Goal: Task Accomplishment & Management: Use online tool/utility

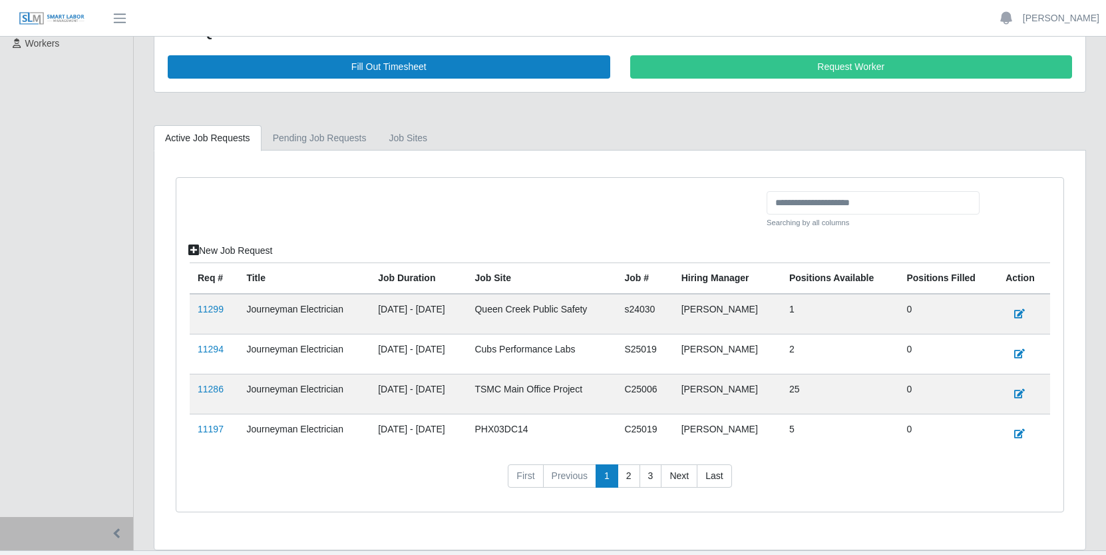
scroll to position [247, 0]
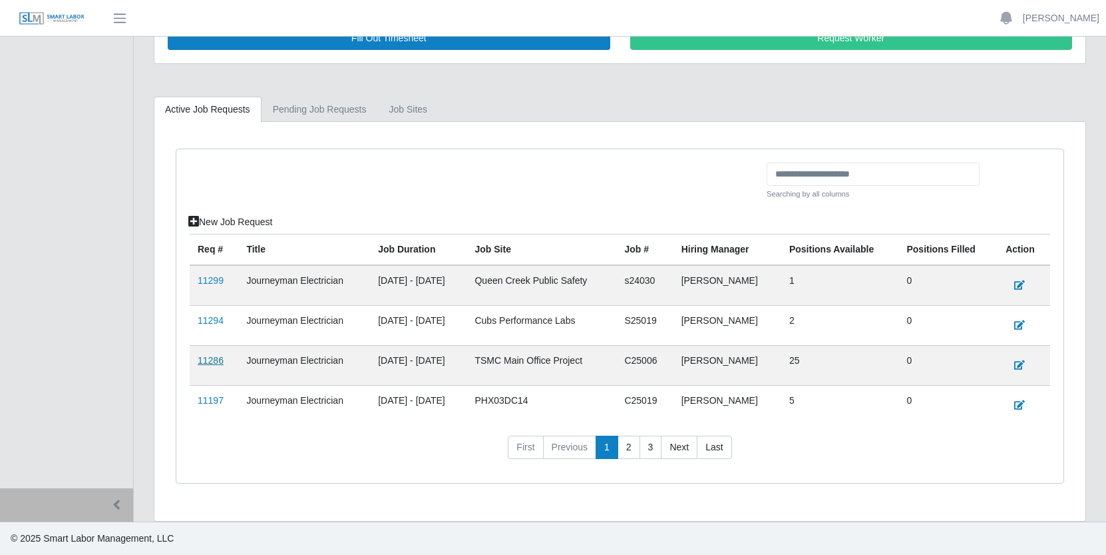
click at [213, 362] on link "11286" at bounding box center [211, 360] width 26 height 11
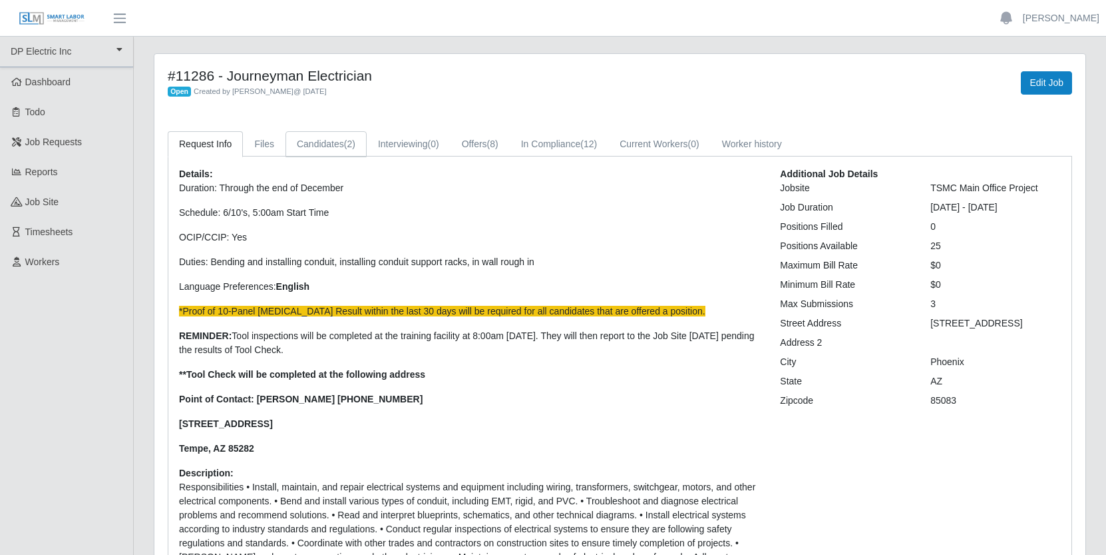
click at [332, 142] on link "Candidates (2)" at bounding box center [326, 144] width 81 height 26
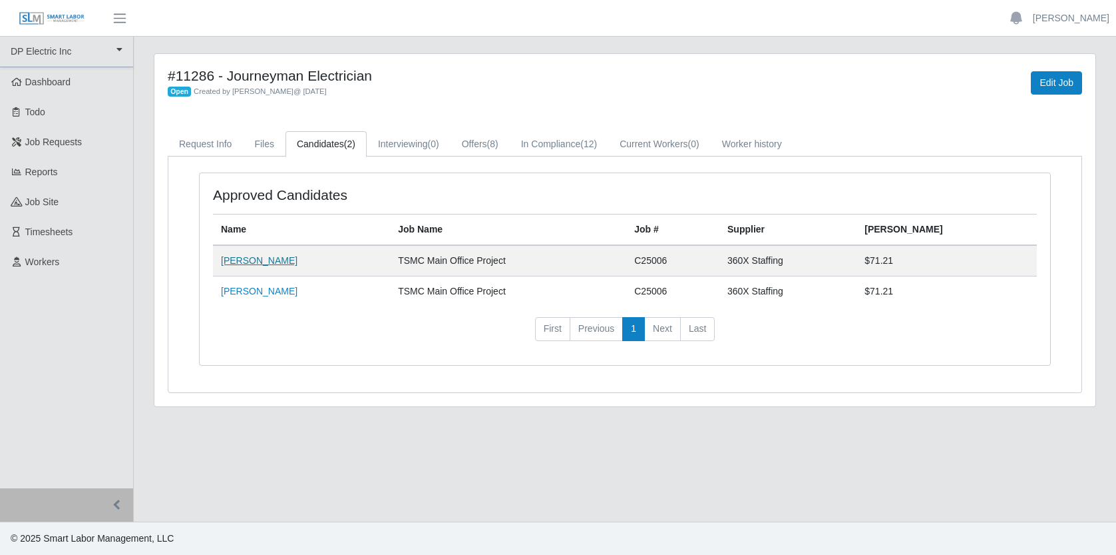
click at [298, 261] on link "Miguel Alfonso Figueredo" at bounding box center [259, 260] width 77 height 11
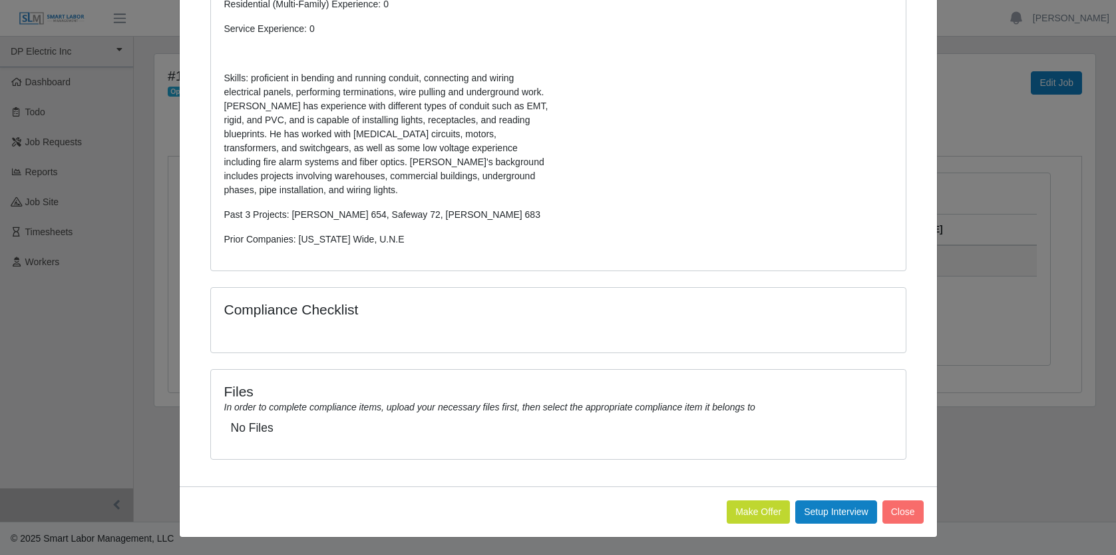
scroll to position [328, 0]
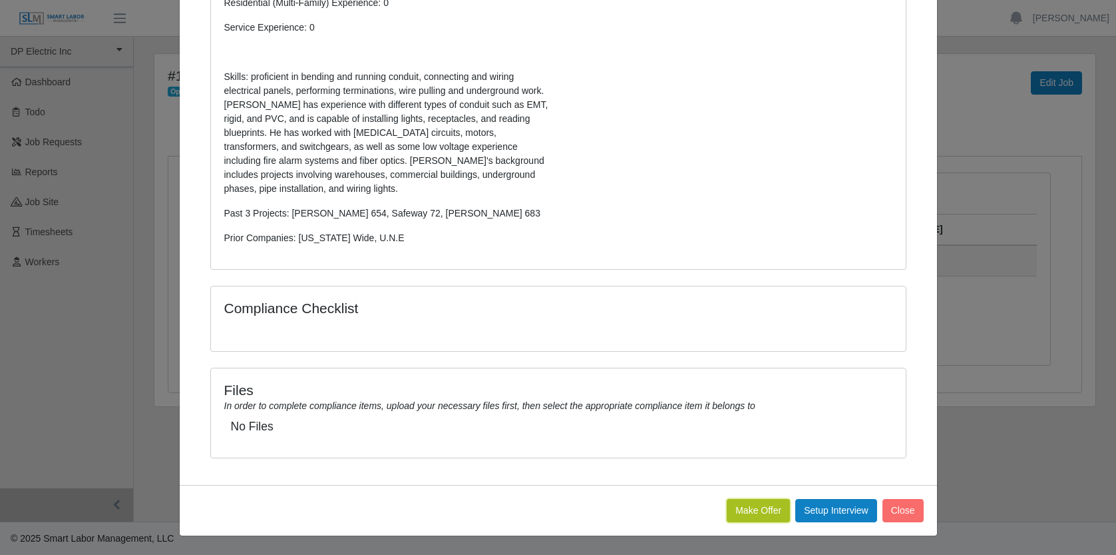
click at [743, 508] on button "Make Offer" at bounding box center [758, 510] width 63 height 23
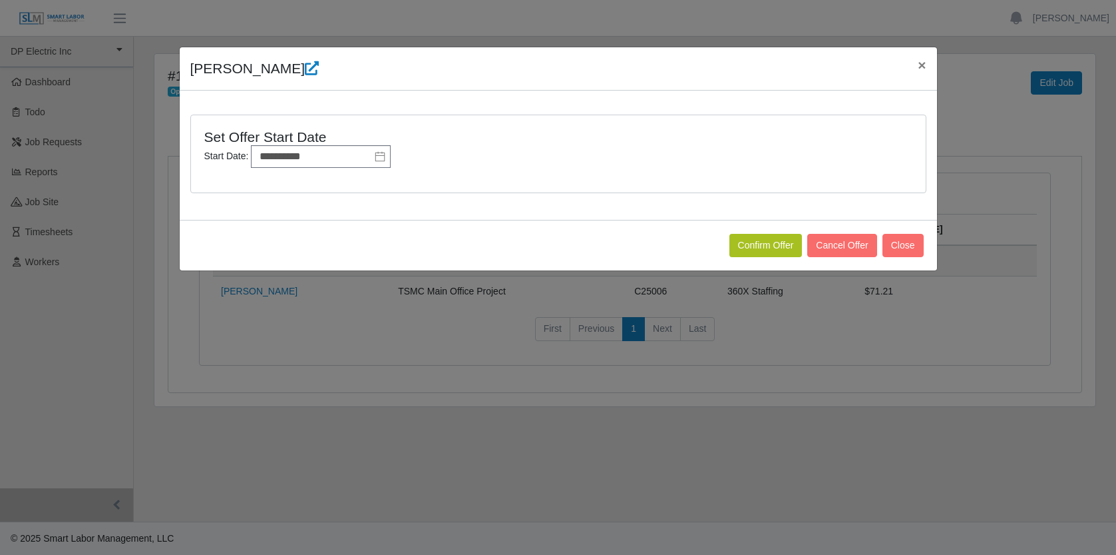
scroll to position [0, 0]
click at [772, 242] on button "Confirm Offer" at bounding box center [766, 245] width 73 height 23
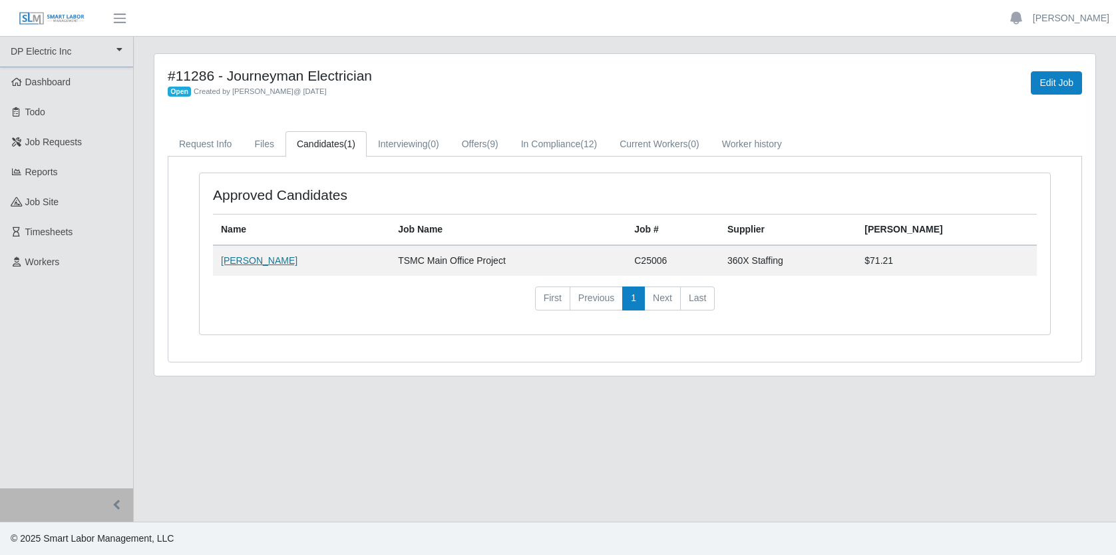
click at [267, 261] on link "[PERSON_NAME]" at bounding box center [259, 260] width 77 height 11
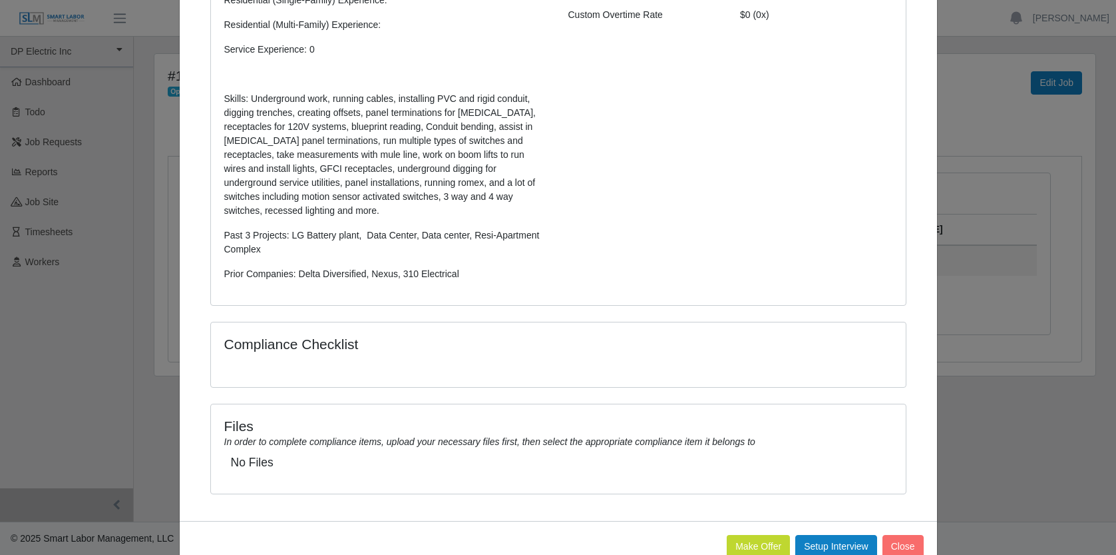
scroll to position [316, 0]
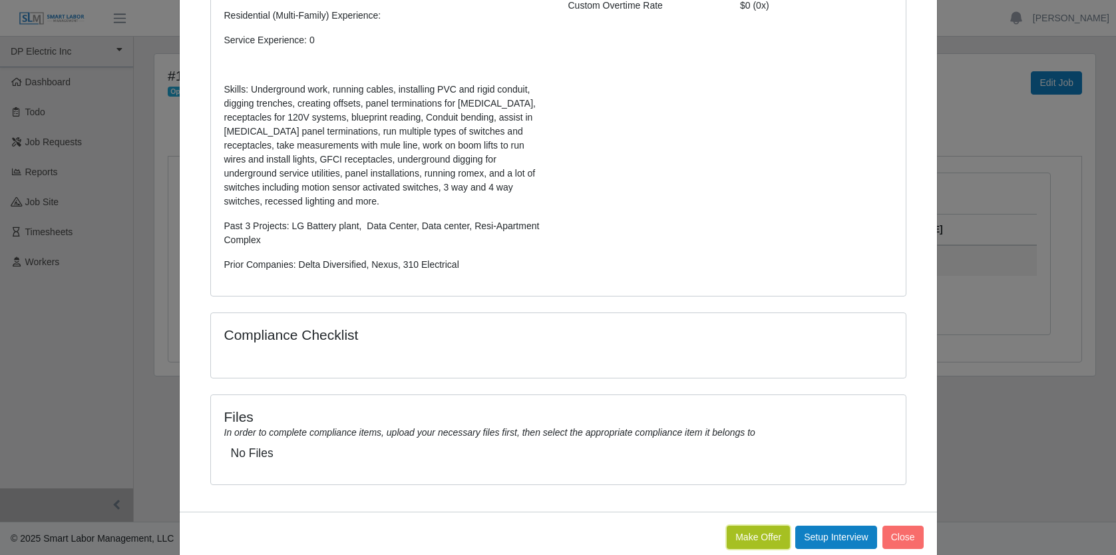
click at [764, 540] on button "Make Offer" at bounding box center [758, 536] width 63 height 23
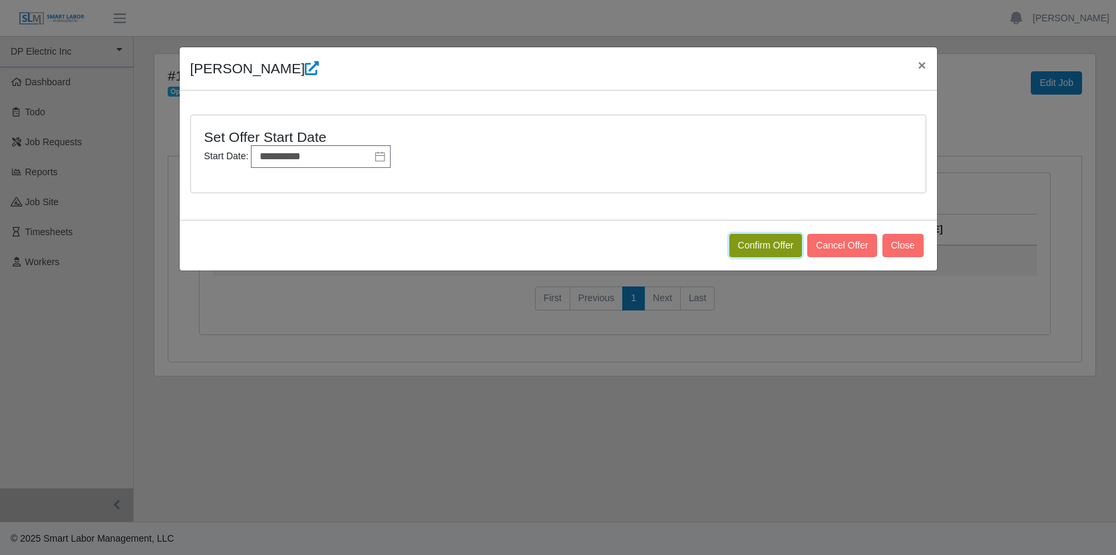
click at [754, 250] on button "Confirm Offer" at bounding box center [766, 245] width 73 height 23
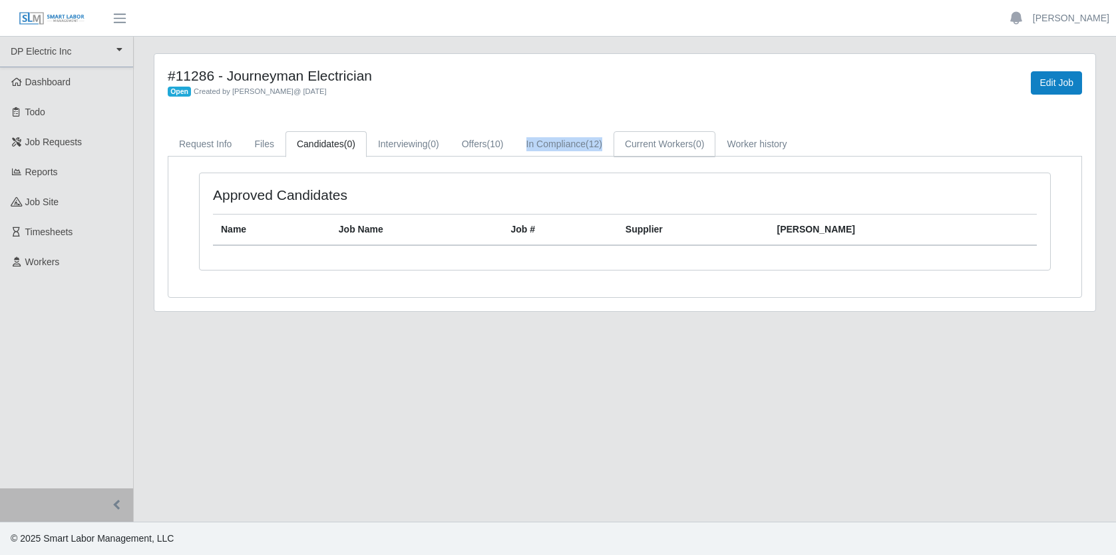
click at [680, 139] on link "Current Workers (0)" at bounding box center [665, 144] width 103 height 26
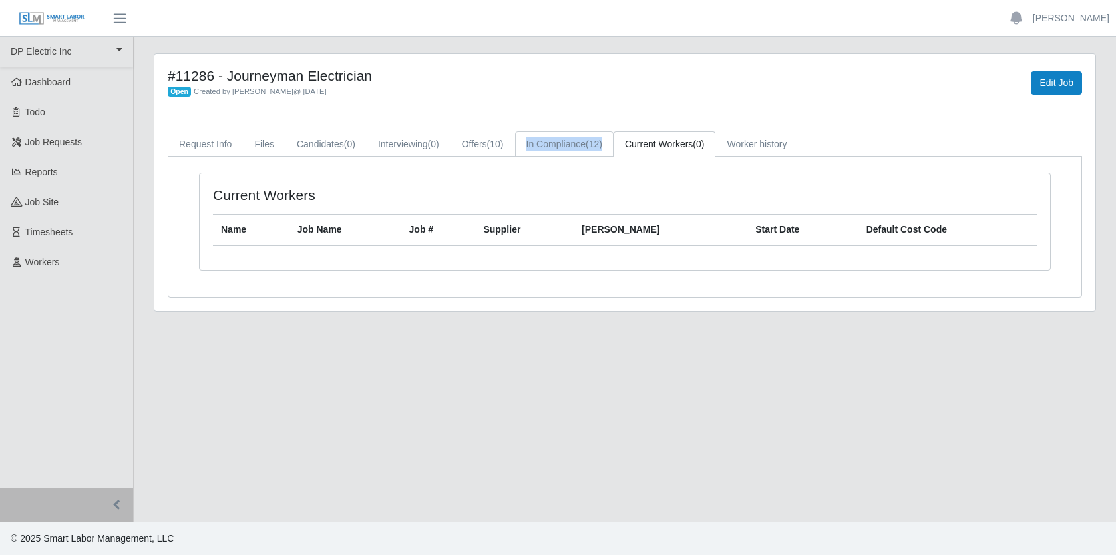
click at [599, 141] on link "In Compliance (12)" at bounding box center [564, 144] width 99 height 26
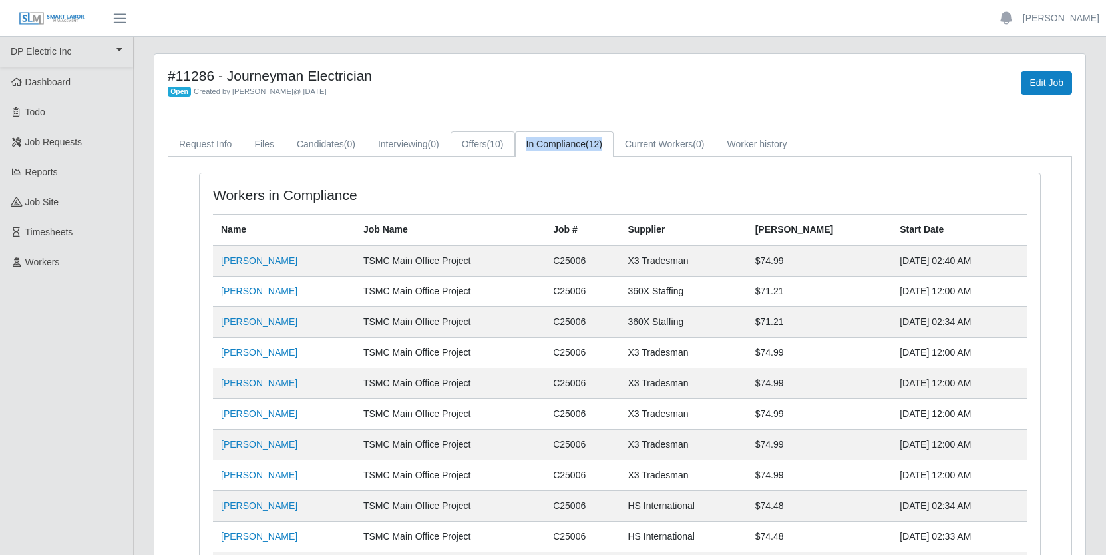
click at [501, 143] on link "Offers (10)" at bounding box center [483, 144] width 65 height 26
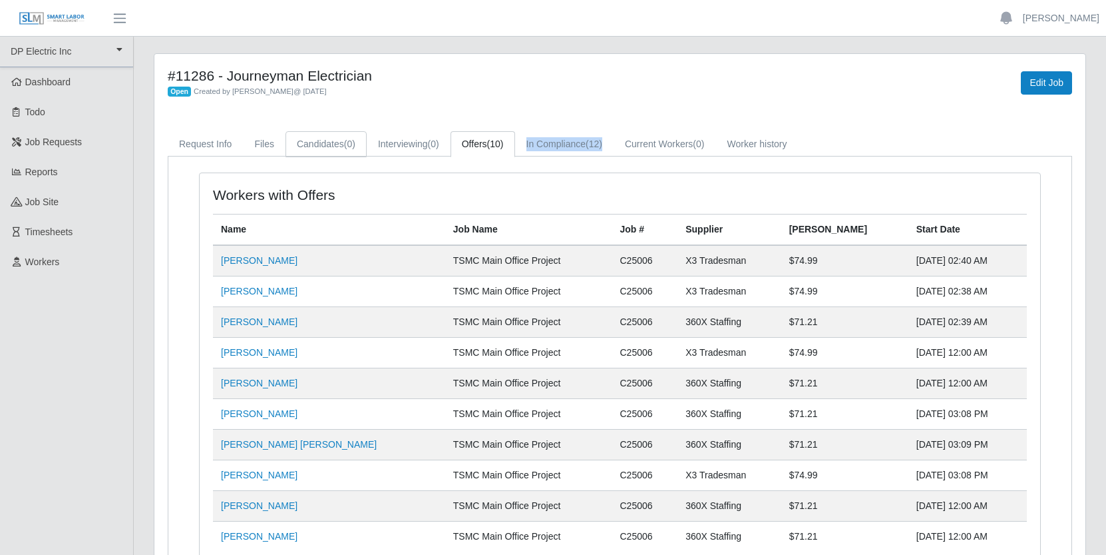
click at [327, 138] on link "Candidates (0)" at bounding box center [326, 144] width 81 height 26
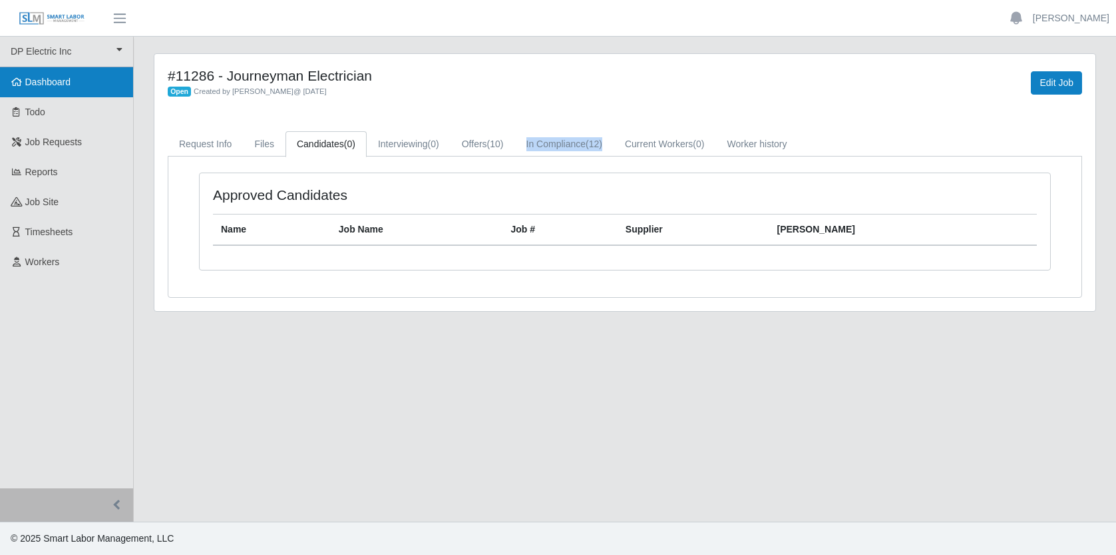
click at [50, 80] on span "Dashboard" at bounding box center [48, 82] width 46 height 11
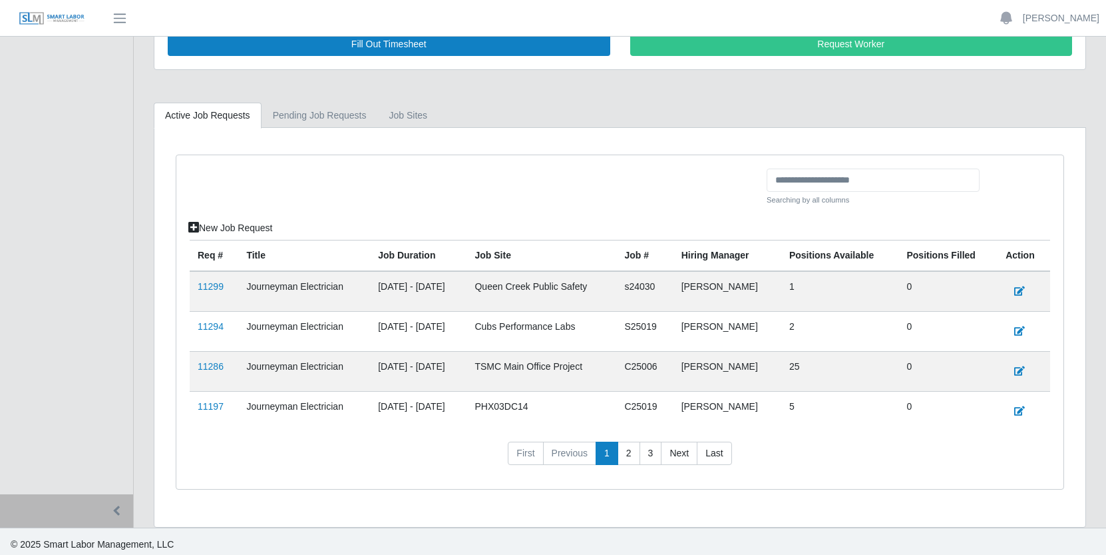
scroll to position [247, 0]
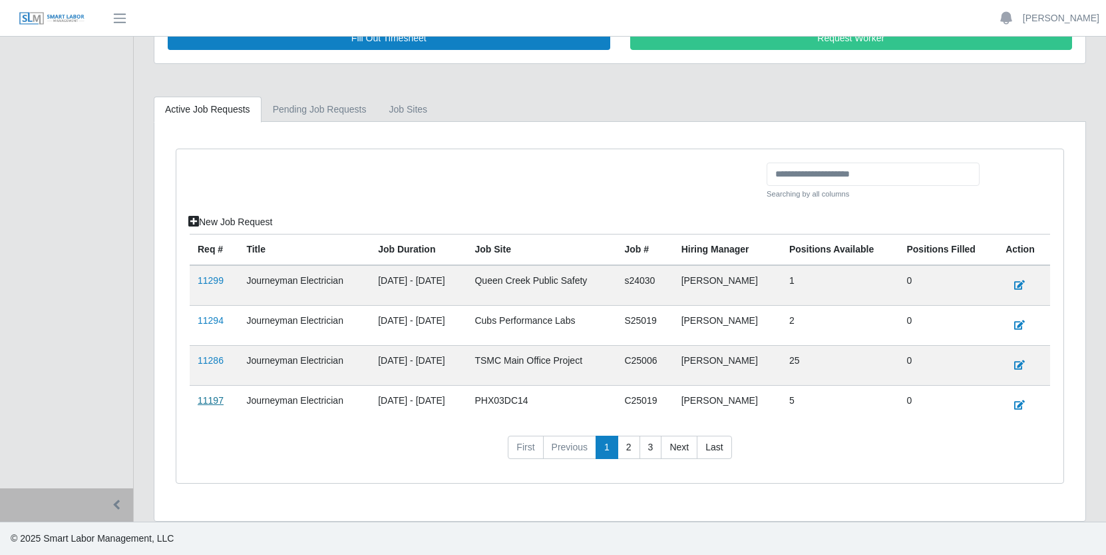
click at [213, 399] on link "11197" at bounding box center [211, 400] width 26 height 11
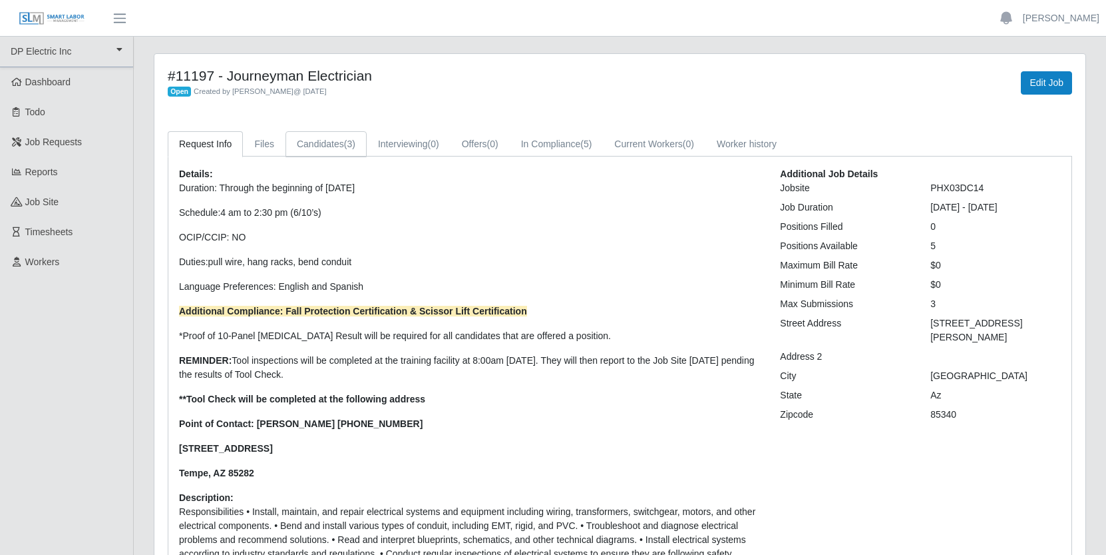
click at [350, 138] on span "(3)" at bounding box center [349, 143] width 11 height 11
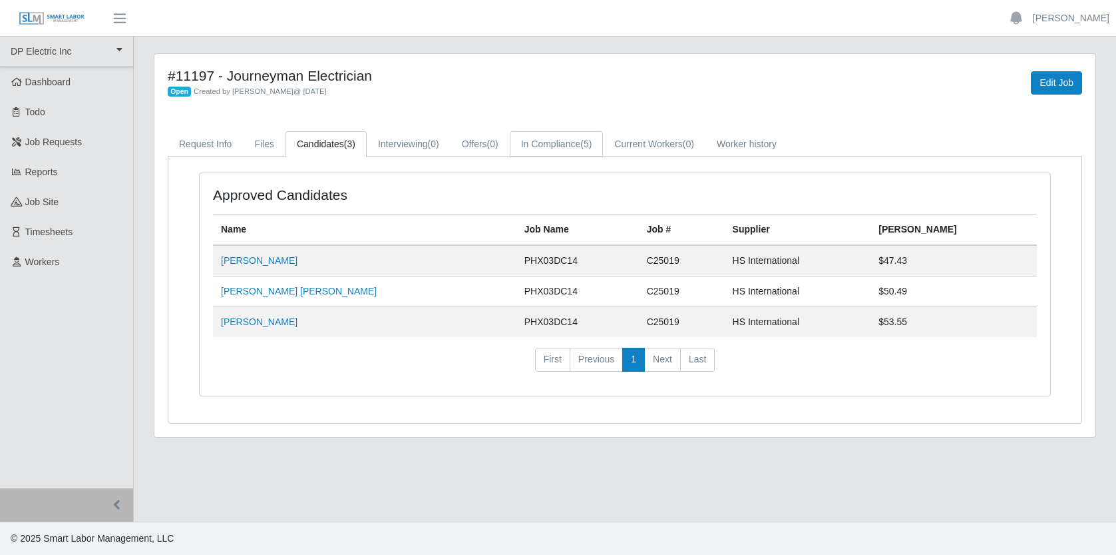
click at [581, 143] on link "In Compliance (5)" at bounding box center [557, 144] width 94 height 26
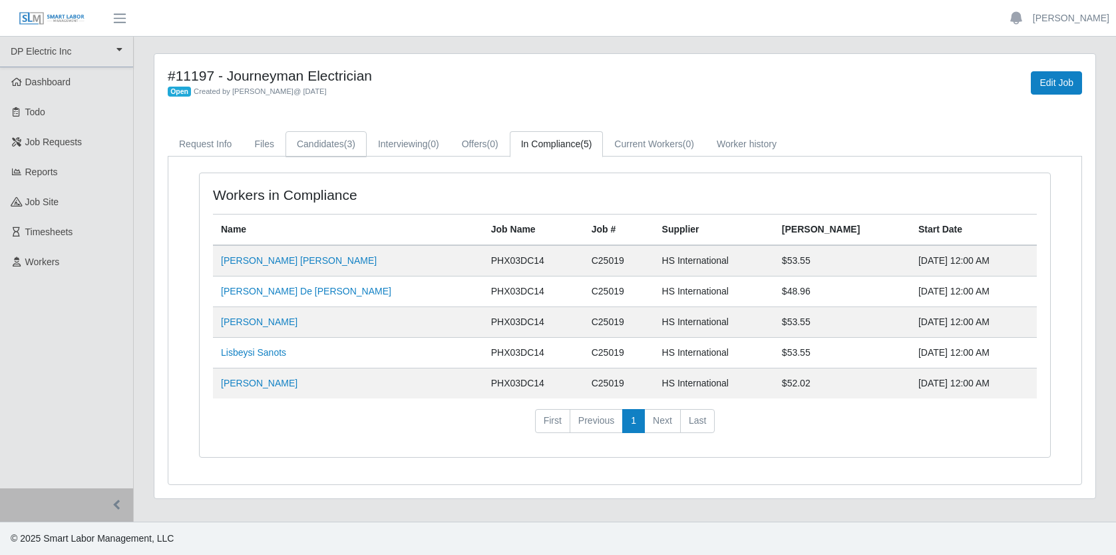
click at [335, 142] on link "Candidates (3)" at bounding box center [326, 144] width 81 height 26
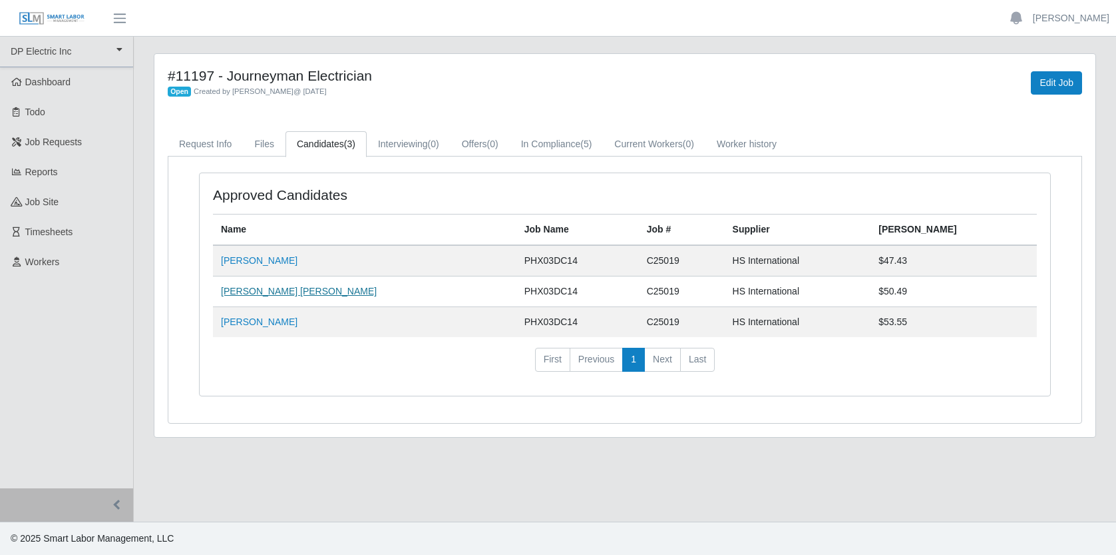
click at [326, 293] on link "Jose Antonio Rendon Macias" at bounding box center [299, 291] width 156 height 11
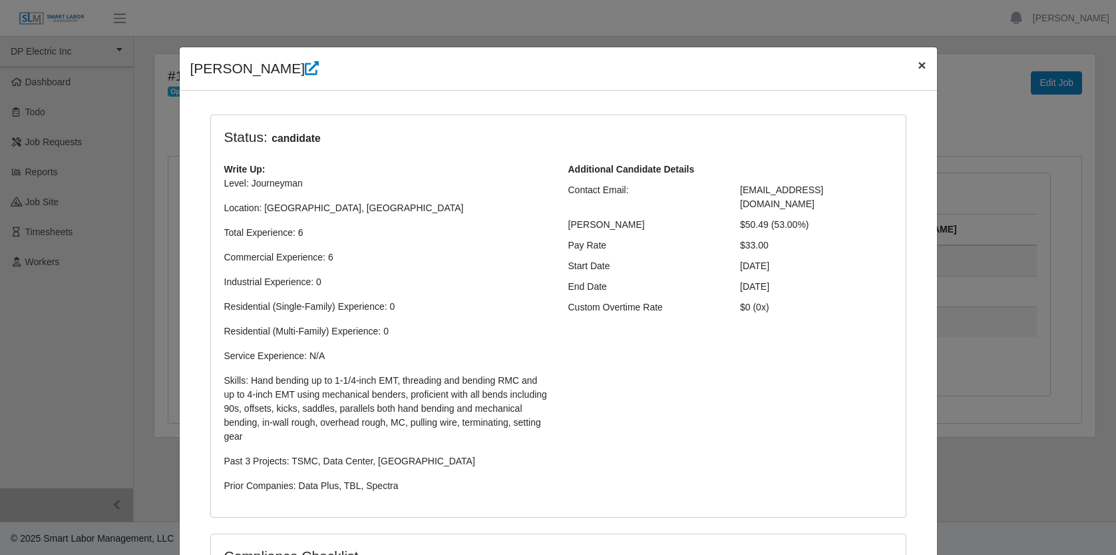
click at [918, 61] on span "×" at bounding box center [922, 64] width 8 height 15
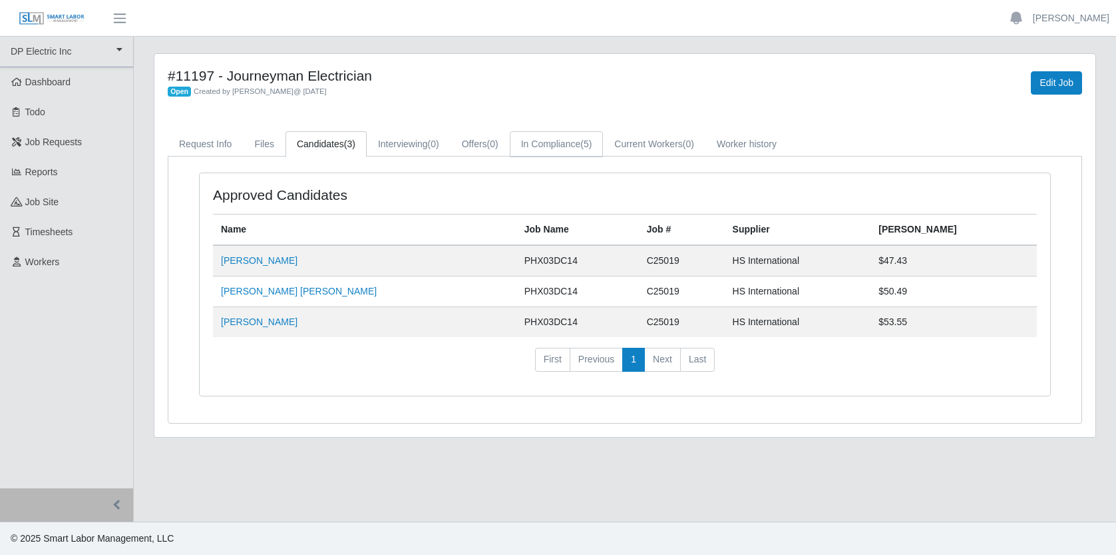
click at [577, 146] on link "In Compliance (5)" at bounding box center [557, 144] width 94 height 26
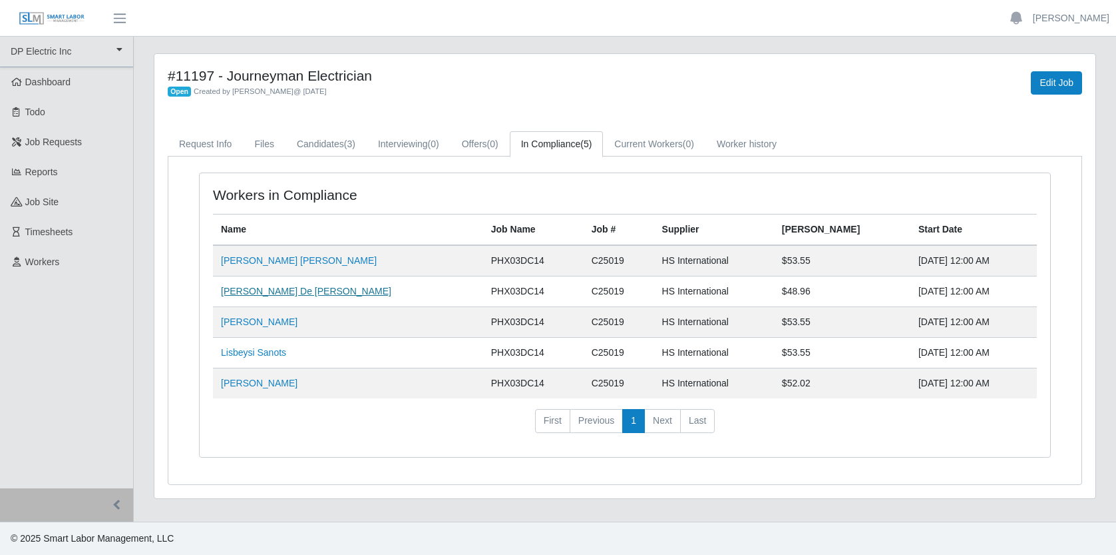
click at [308, 290] on link "Guillermo De Jesus Olivas" at bounding box center [306, 291] width 170 height 11
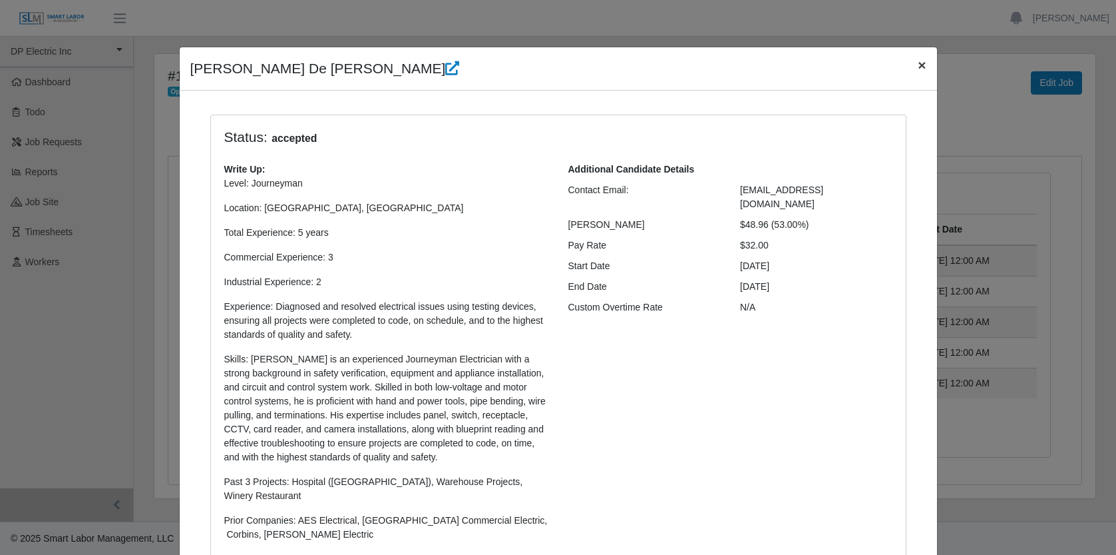
click at [919, 66] on span "×" at bounding box center [922, 64] width 8 height 15
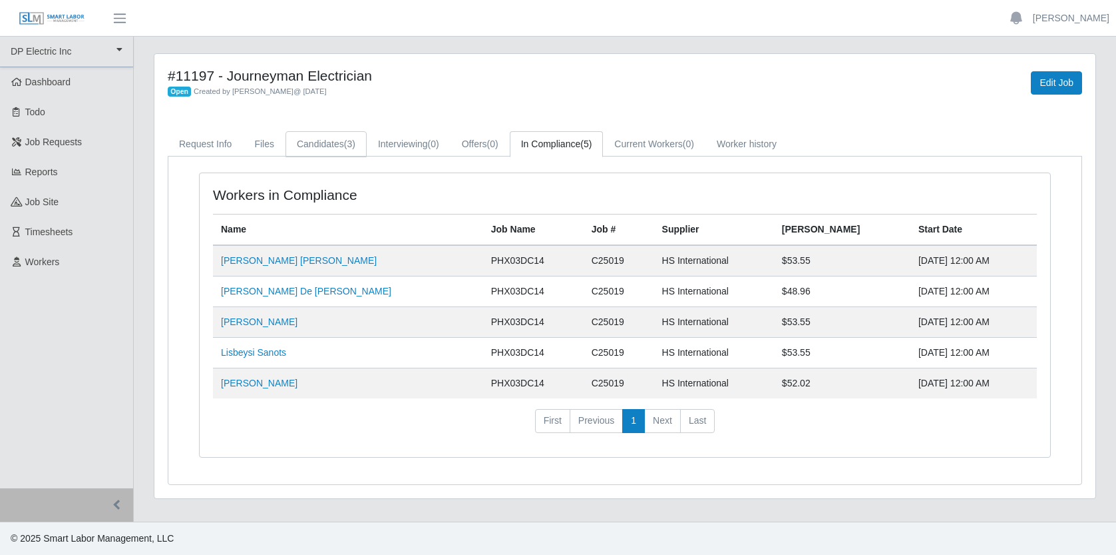
click at [346, 146] on link "Candidates (3)" at bounding box center [326, 144] width 81 height 26
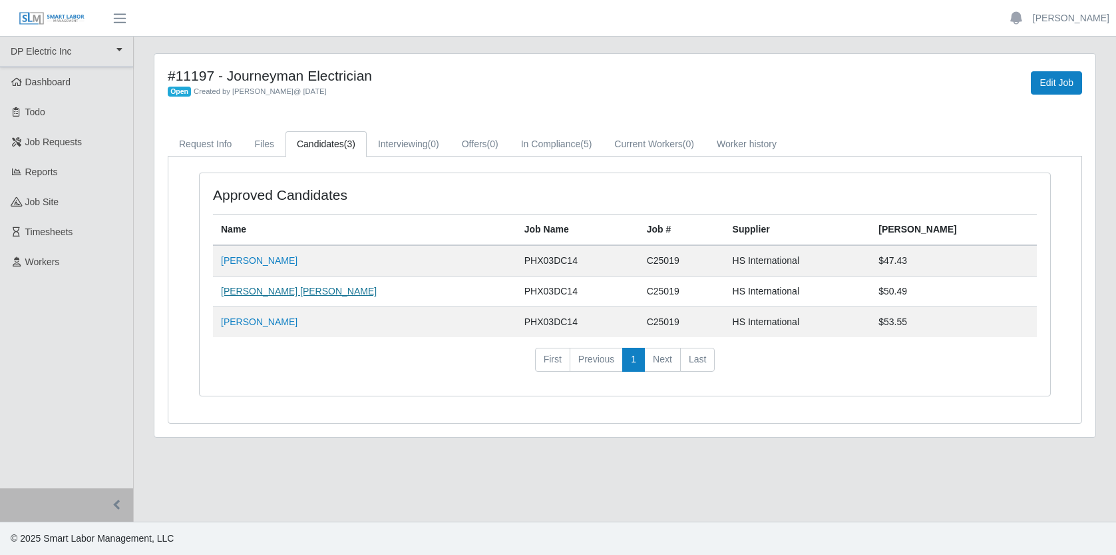
click at [278, 292] on link "Jose Antonio Rendon Macias" at bounding box center [299, 291] width 156 height 11
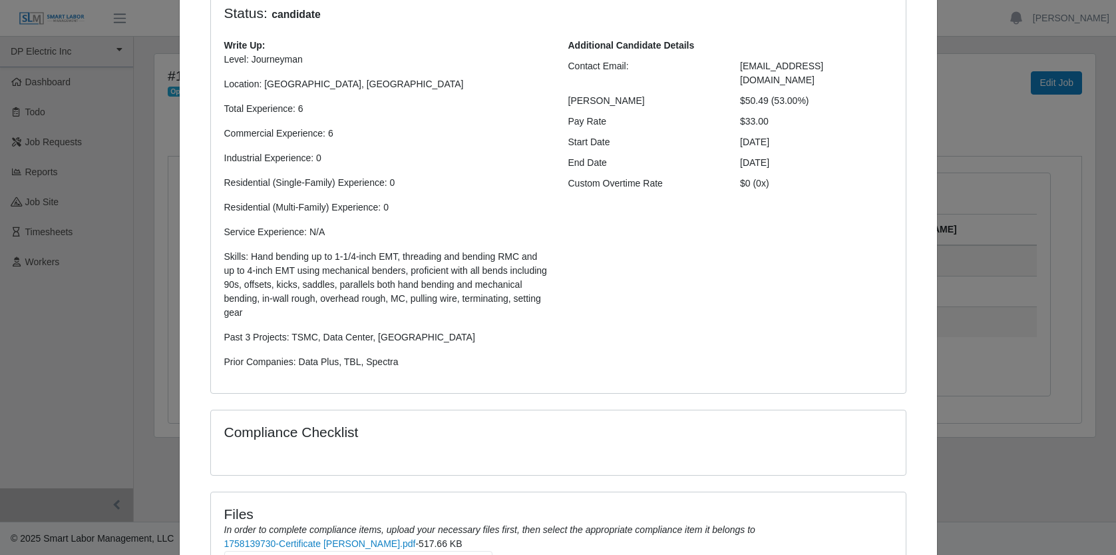
scroll to position [360, 0]
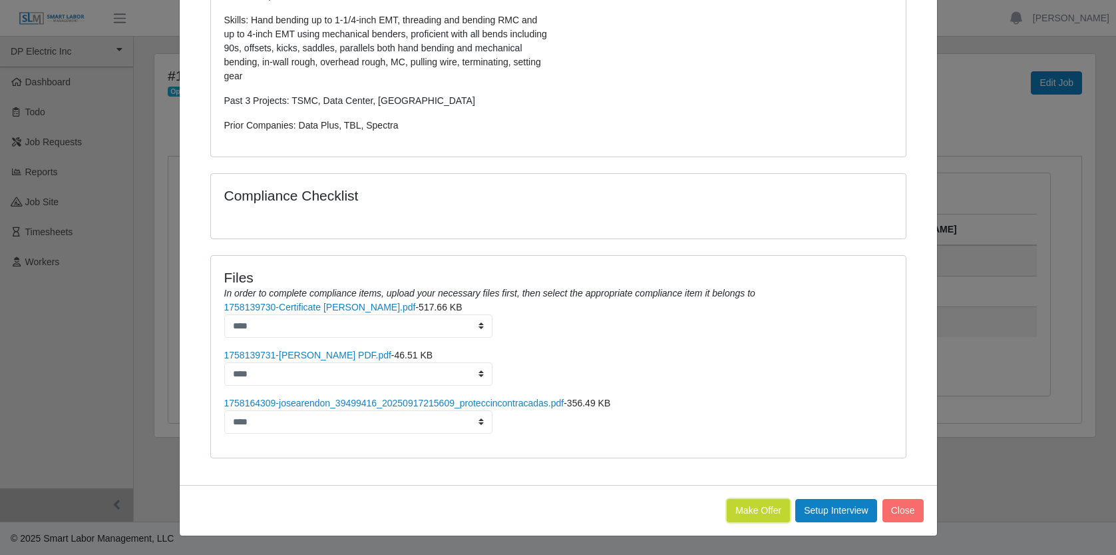
click at [744, 506] on button "Make Offer" at bounding box center [758, 510] width 63 height 23
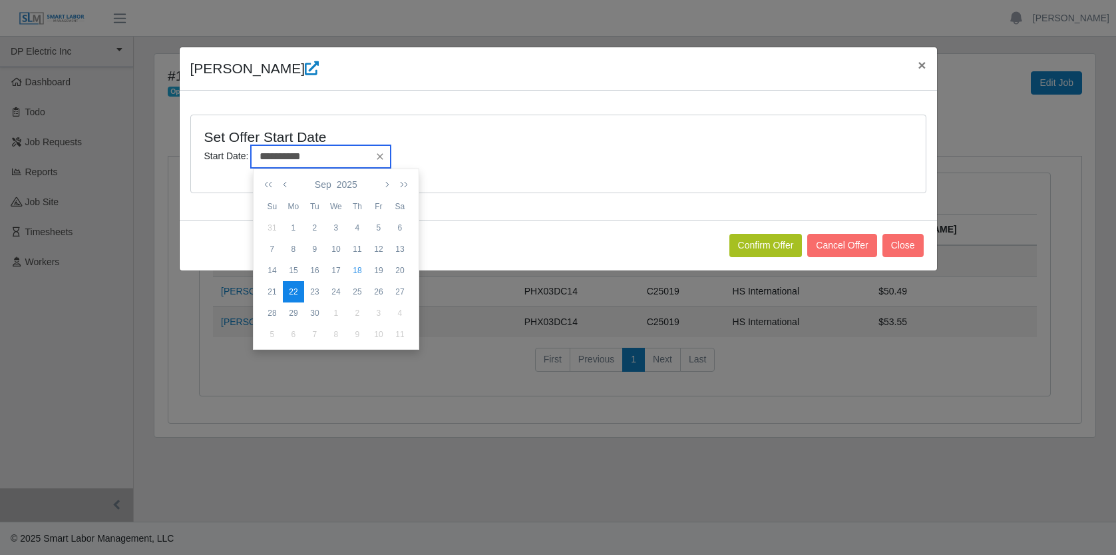
click at [344, 157] on input "**********" at bounding box center [321, 156] width 140 height 23
click at [296, 294] on div "22" at bounding box center [293, 292] width 21 height 12
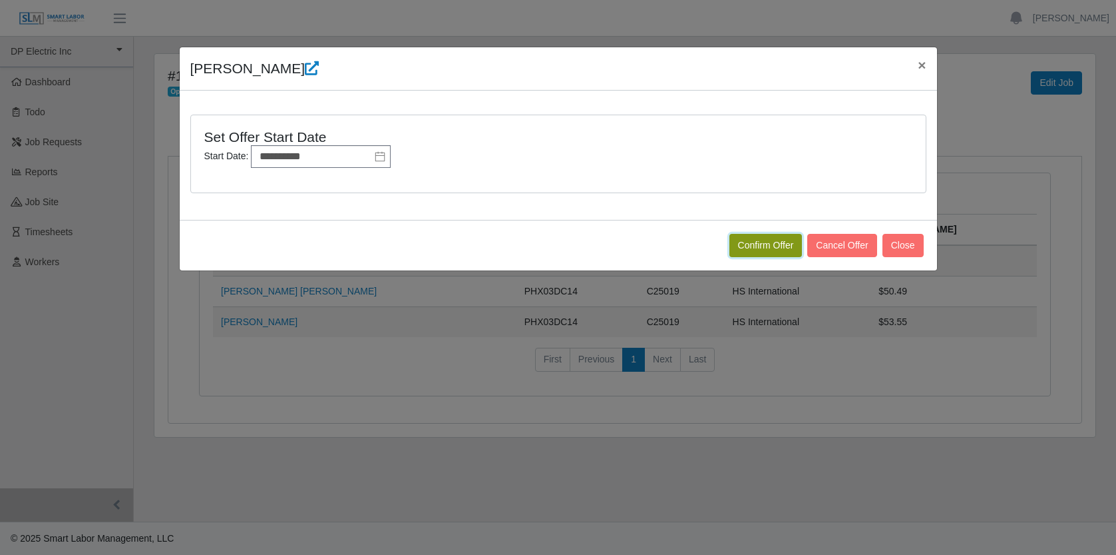
click at [752, 247] on button "Confirm Offer" at bounding box center [766, 245] width 73 height 23
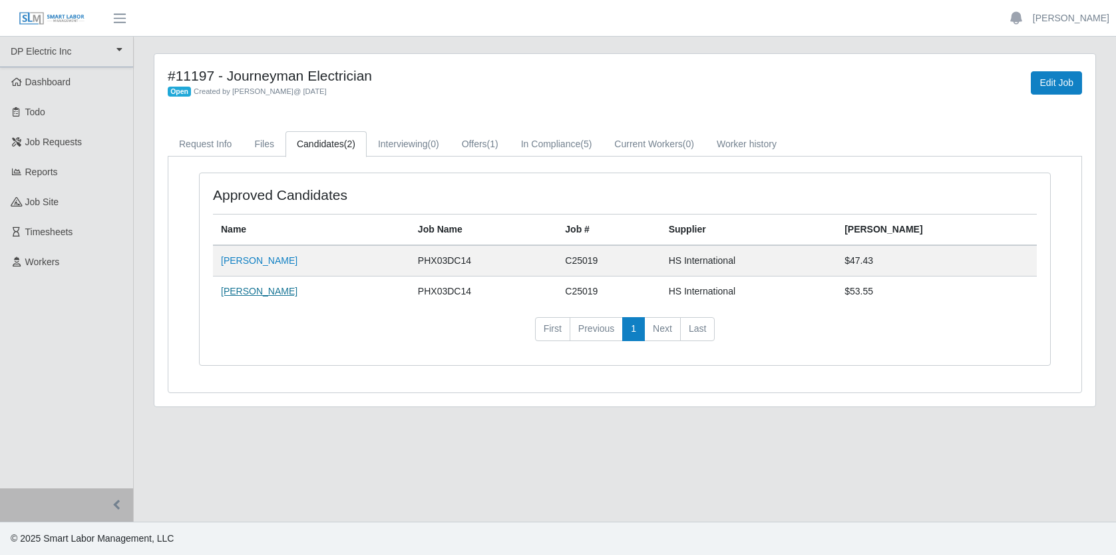
click at [276, 296] on link "[PERSON_NAME]" at bounding box center [259, 291] width 77 height 11
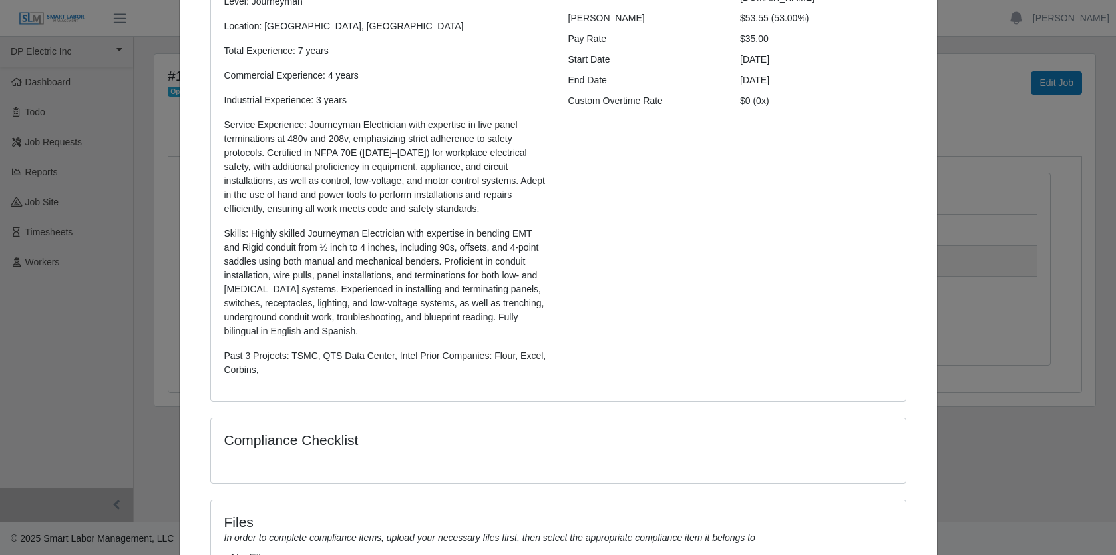
scroll to position [338, 0]
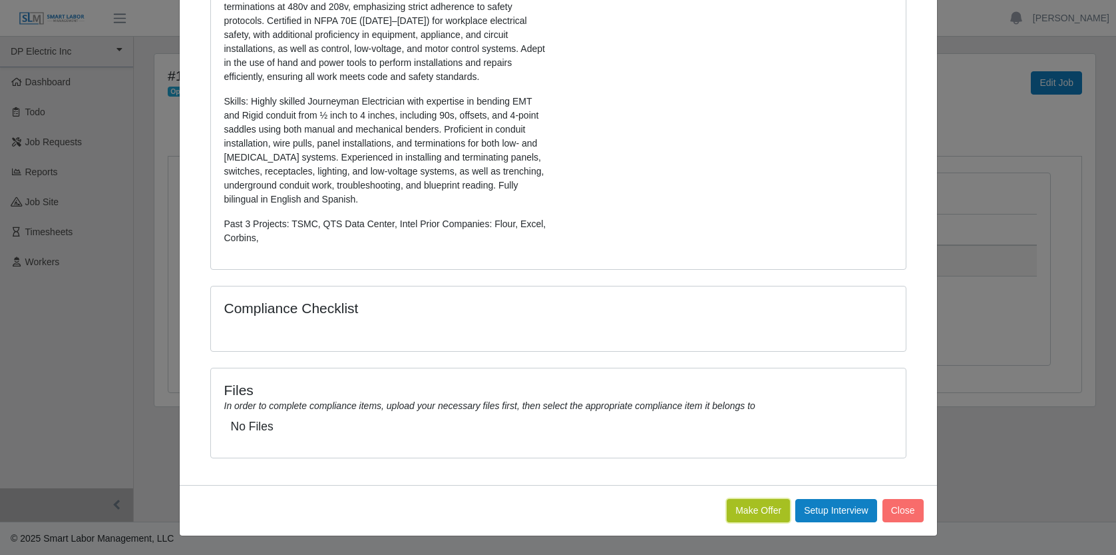
click at [762, 510] on button "Make Offer" at bounding box center [758, 510] width 63 height 23
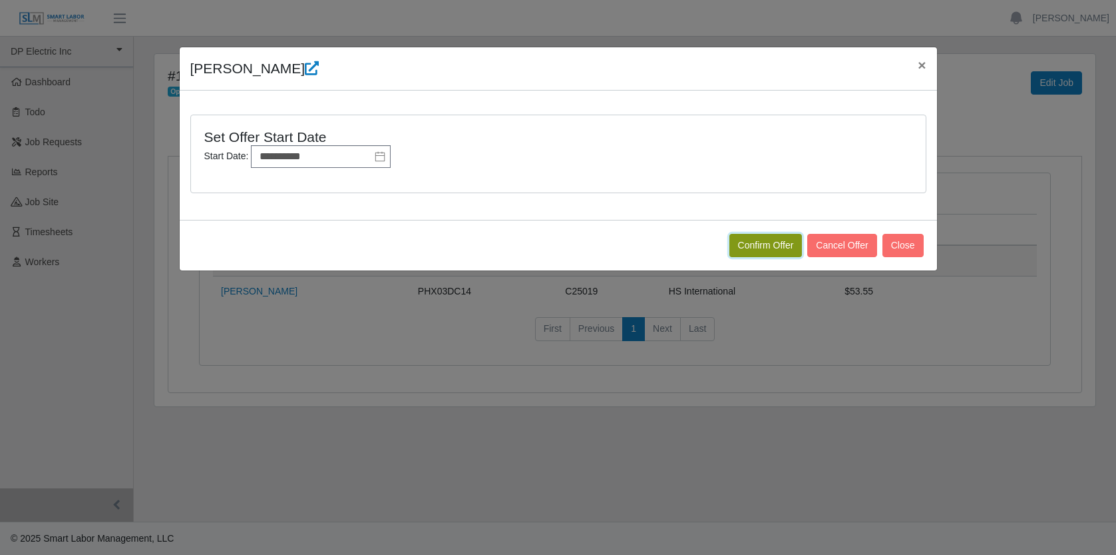
click at [773, 249] on button "Confirm Offer" at bounding box center [766, 245] width 73 height 23
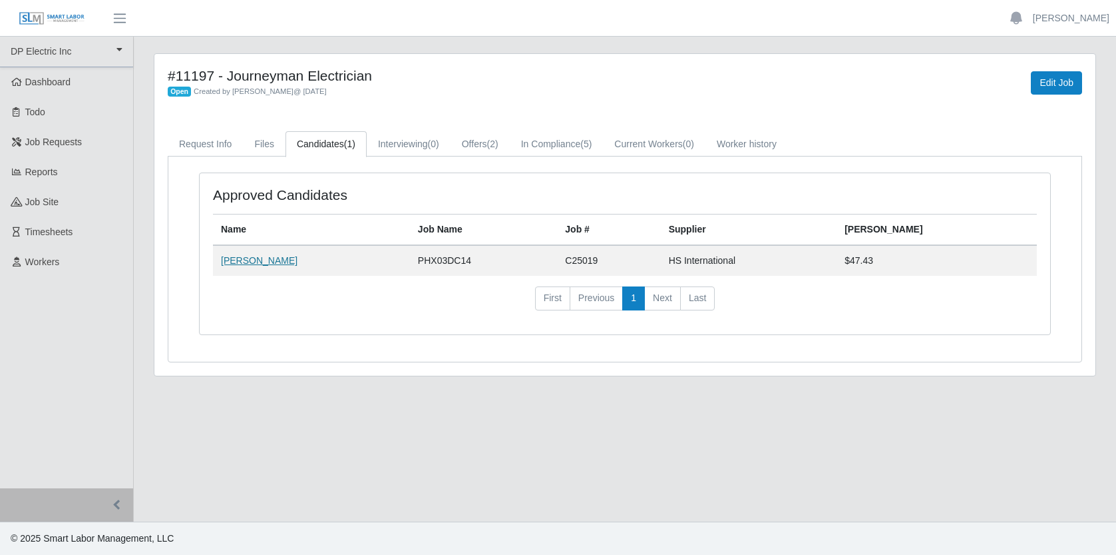
click at [266, 258] on link "[PERSON_NAME]" at bounding box center [259, 260] width 77 height 11
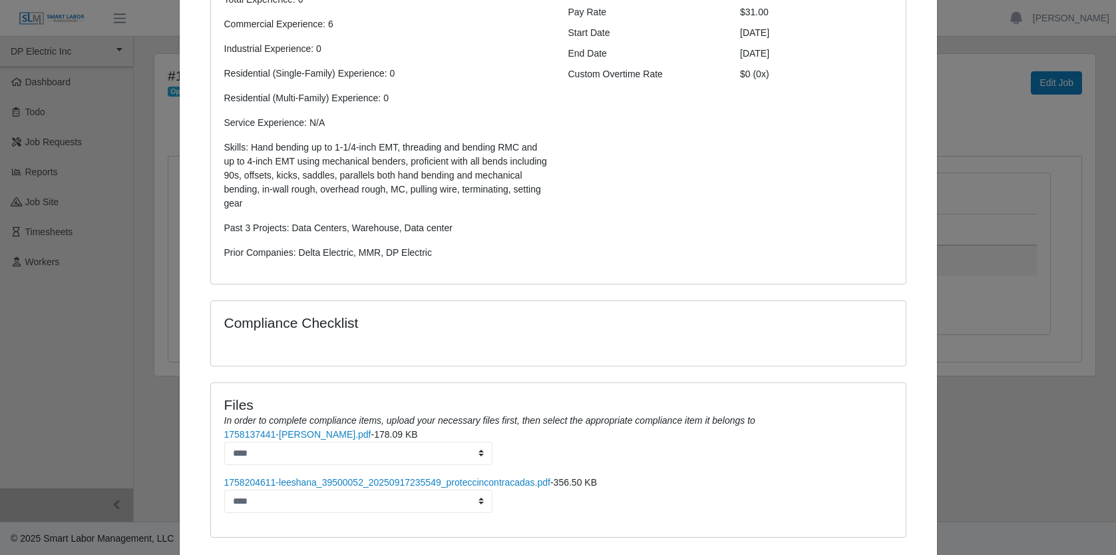
scroll to position [312, 0]
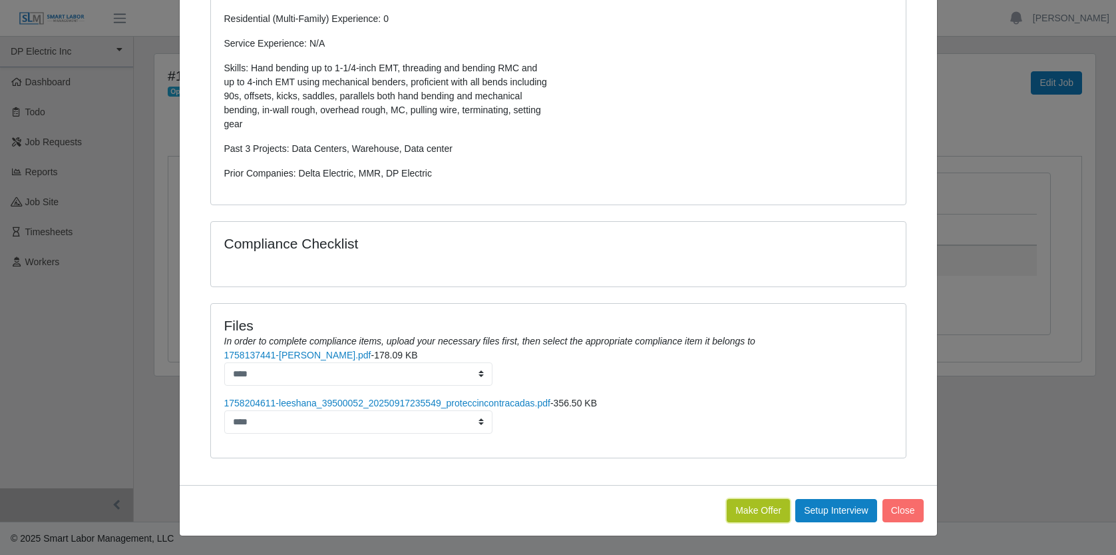
click at [742, 508] on button "Make Offer" at bounding box center [758, 510] width 63 height 23
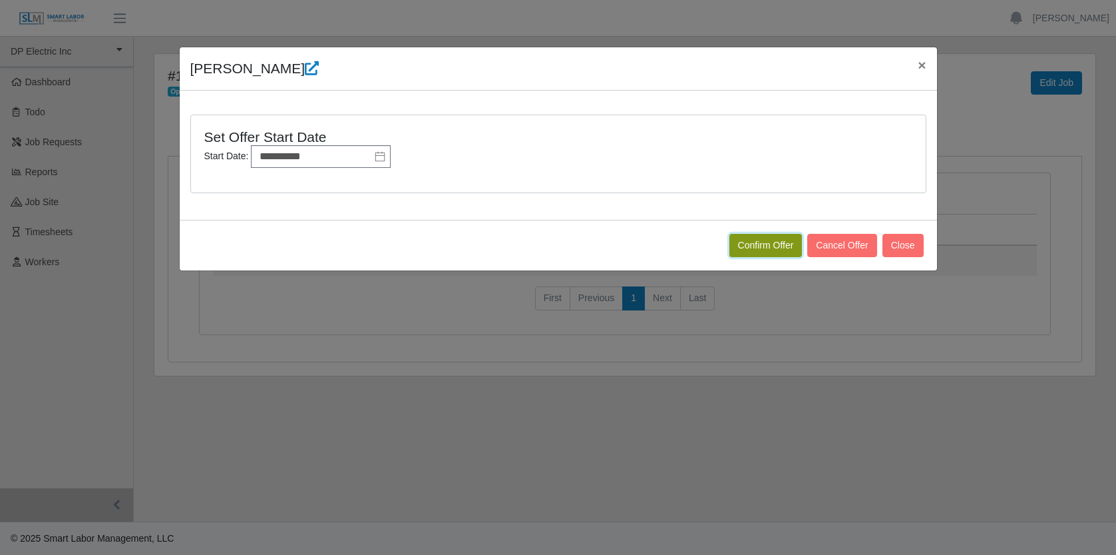
click at [771, 240] on button "Confirm Offer" at bounding box center [766, 245] width 73 height 23
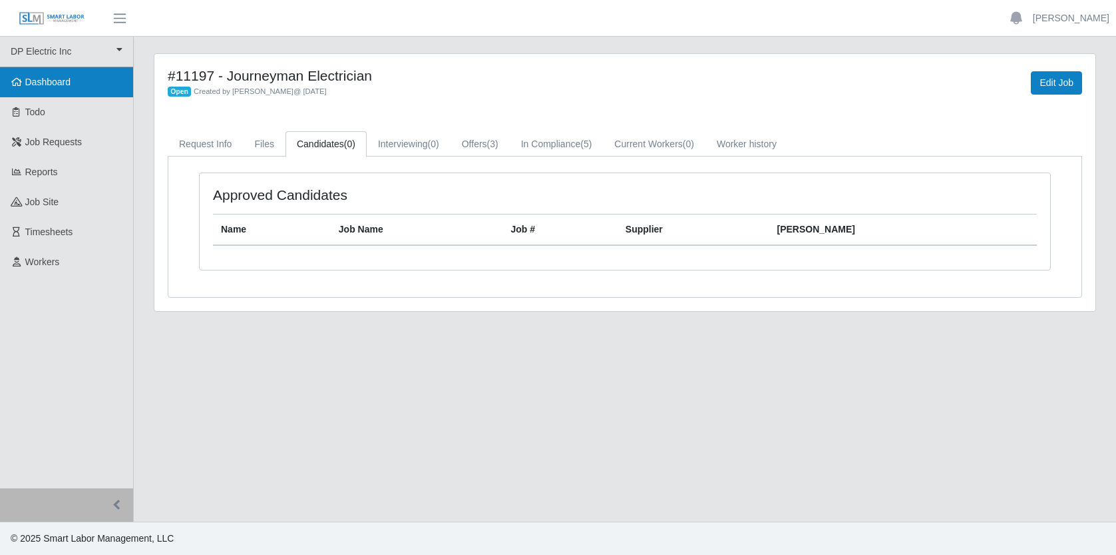
click at [50, 87] on span "Dashboard" at bounding box center [48, 82] width 46 height 11
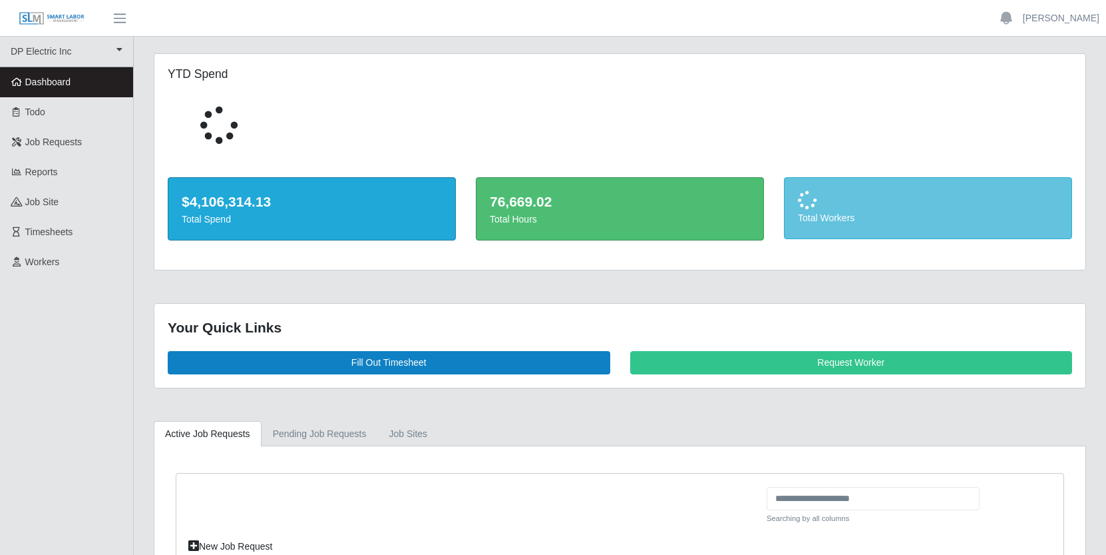
scroll to position [247, 0]
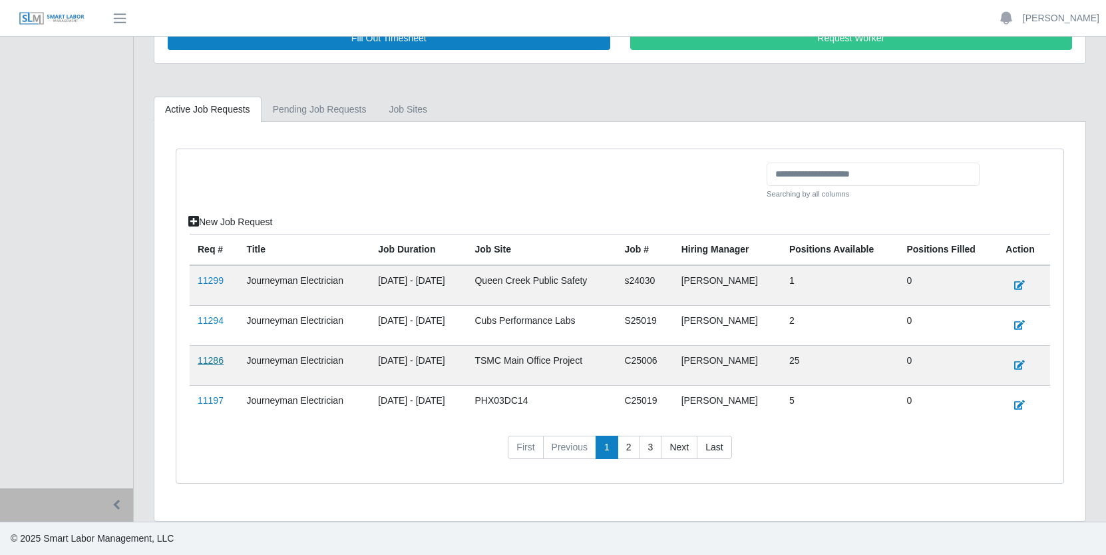
click at [218, 360] on link "11286" at bounding box center [211, 360] width 26 height 11
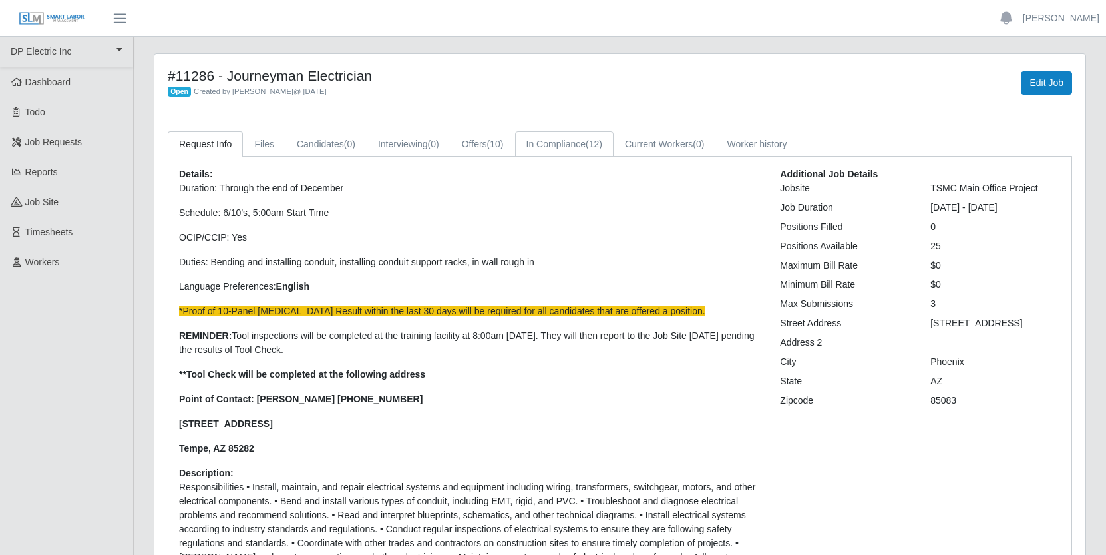
click at [592, 146] on link "In Compliance (12)" at bounding box center [564, 144] width 99 height 26
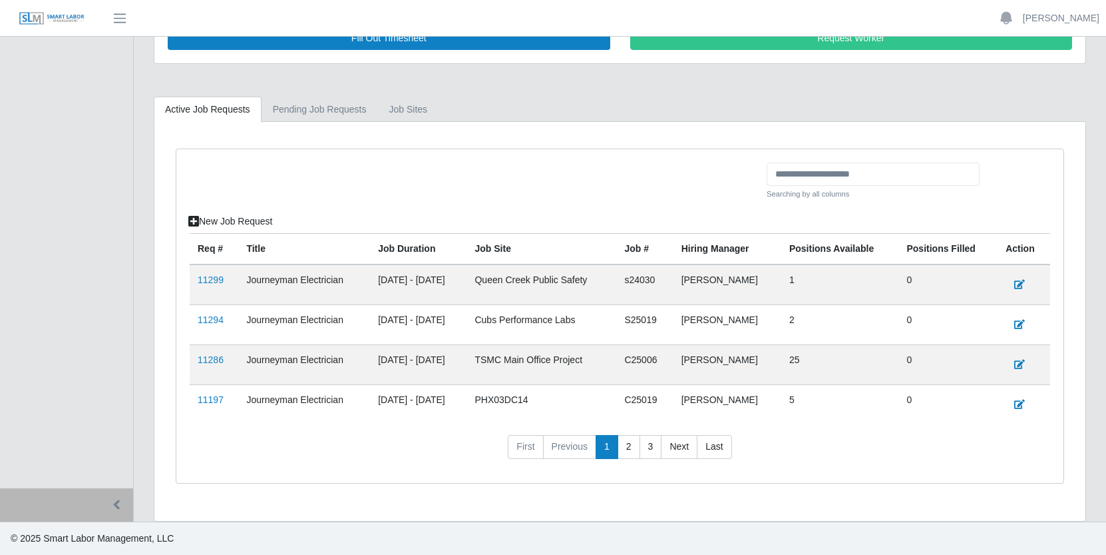
scroll to position [247, 0]
click at [219, 322] on link "11294" at bounding box center [211, 320] width 26 height 11
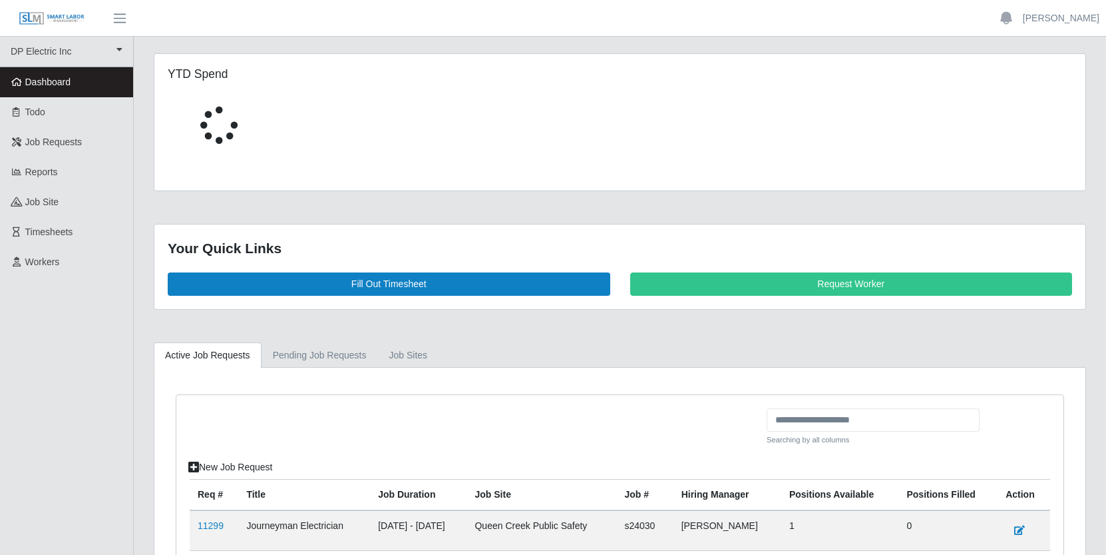
scroll to position [247, 0]
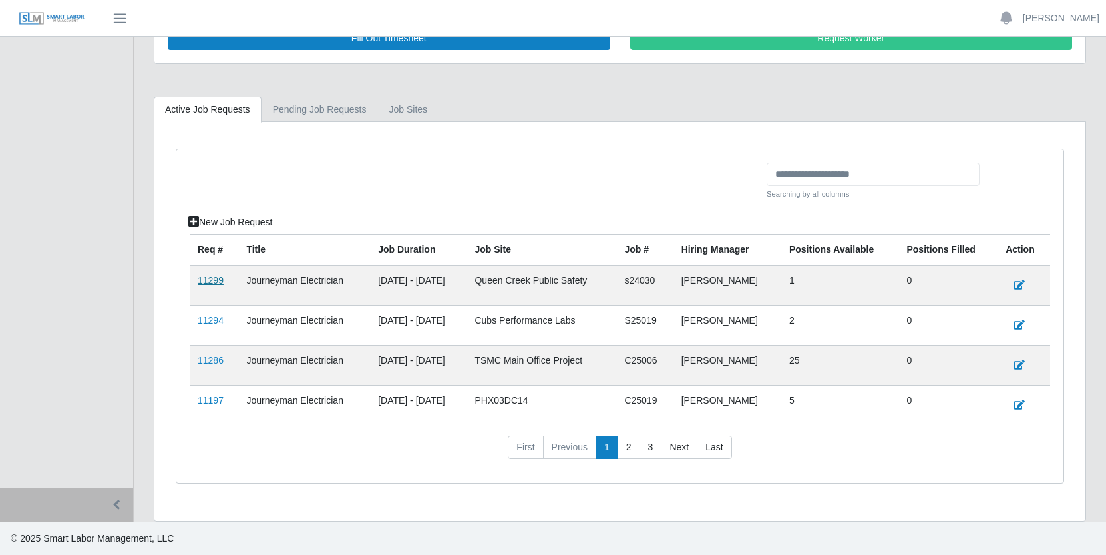
click at [204, 279] on link "11299" at bounding box center [211, 280] width 26 height 11
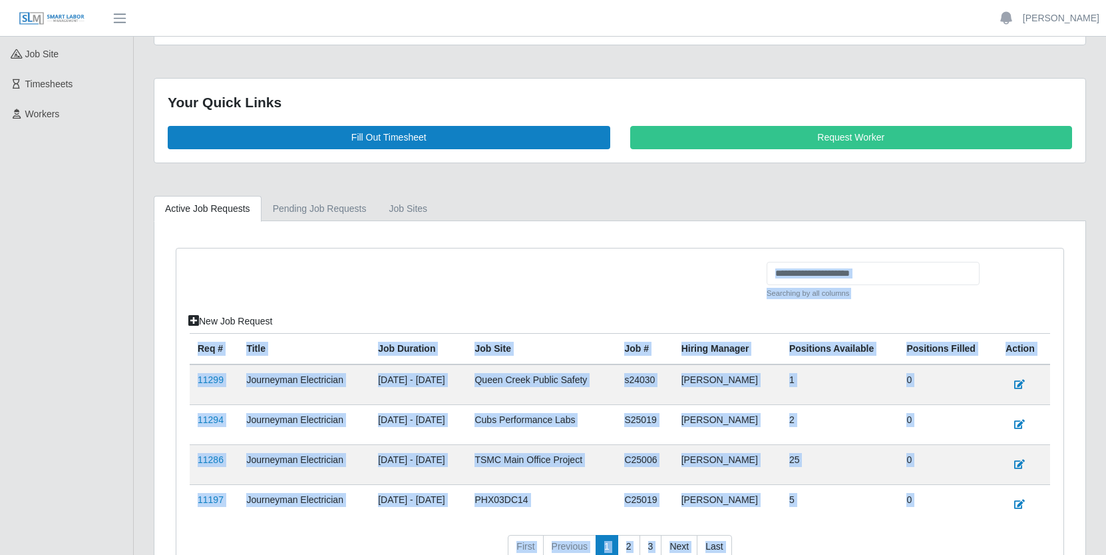
scroll to position [247, 0]
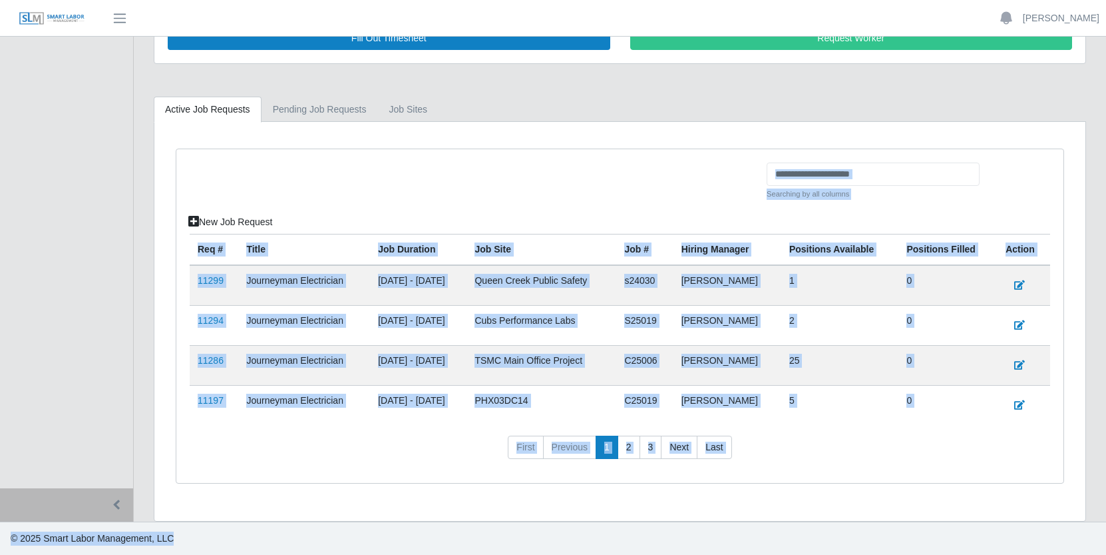
drag, startPoint x: 164, startPoint y: 325, endPoint x: 780, endPoint y: 577, distance: 665.5
click at [780, 308] on html "[PERSON_NAME] Account Settings Logout DP Electric Inc DP Electric Inc Dashboard…" at bounding box center [553, 30] width 1106 height 555
click at [535, 194] on div at bounding box center [473, 186] width 587 height 48
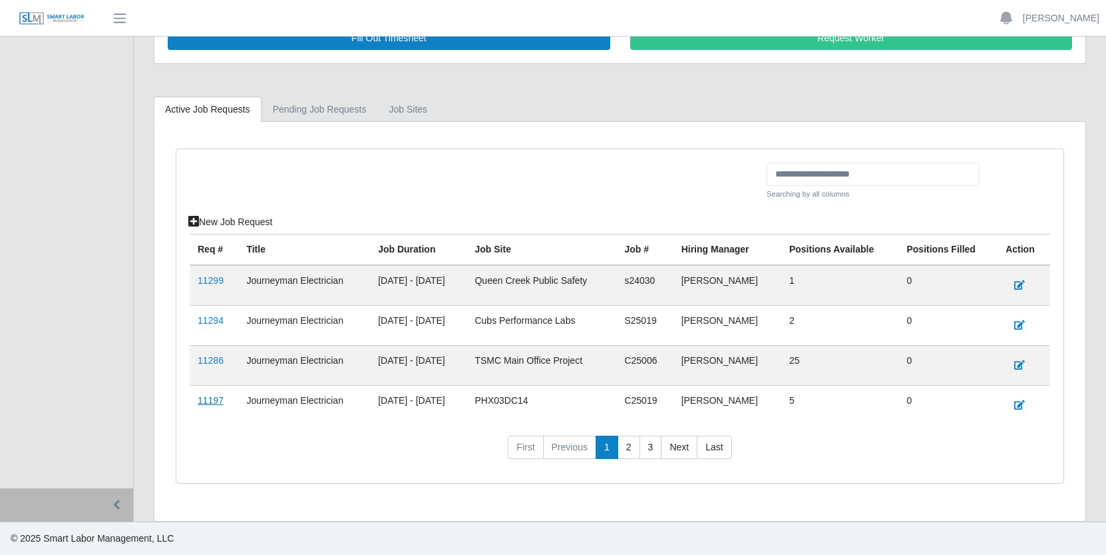
click at [210, 402] on link "11197" at bounding box center [211, 400] width 26 height 11
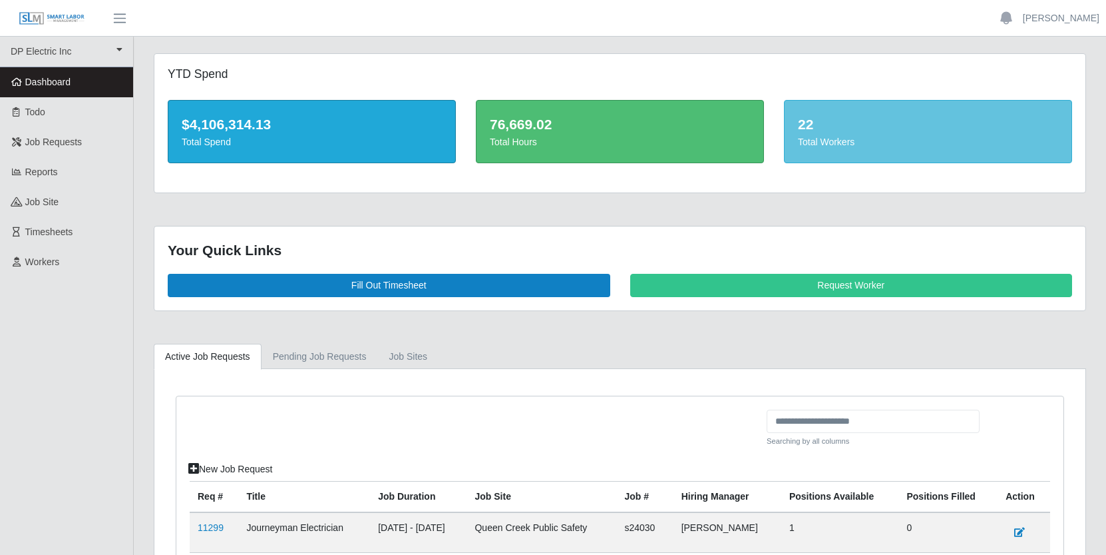
drag, startPoint x: 168, startPoint y: 72, endPoint x: 160, endPoint y: 70, distance: 8.2
click at [160, 70] on div "YTD Spend" at bounding box center [312, 76] width 308 height 19
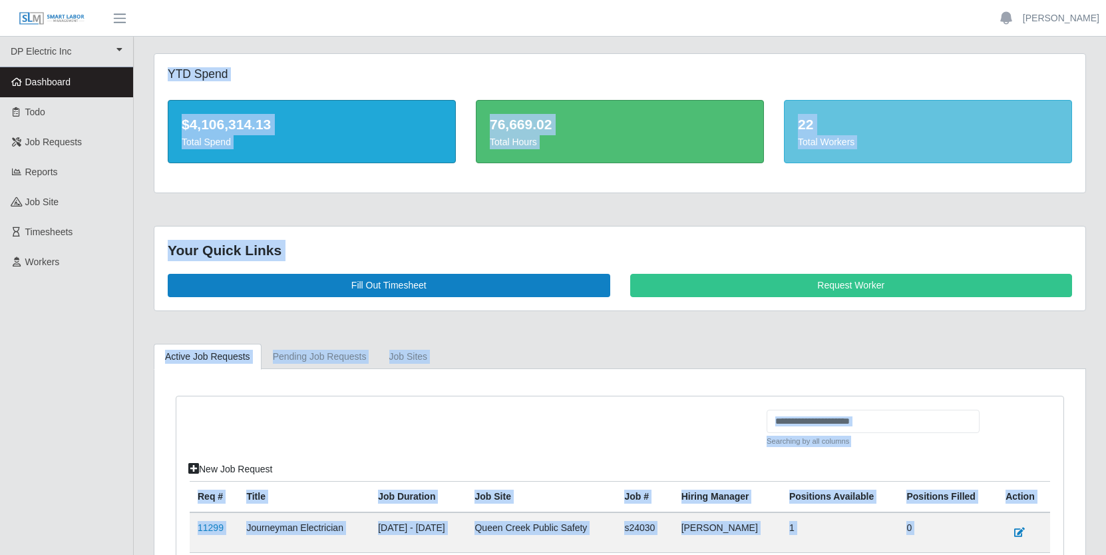
scroll to position [247, 0]
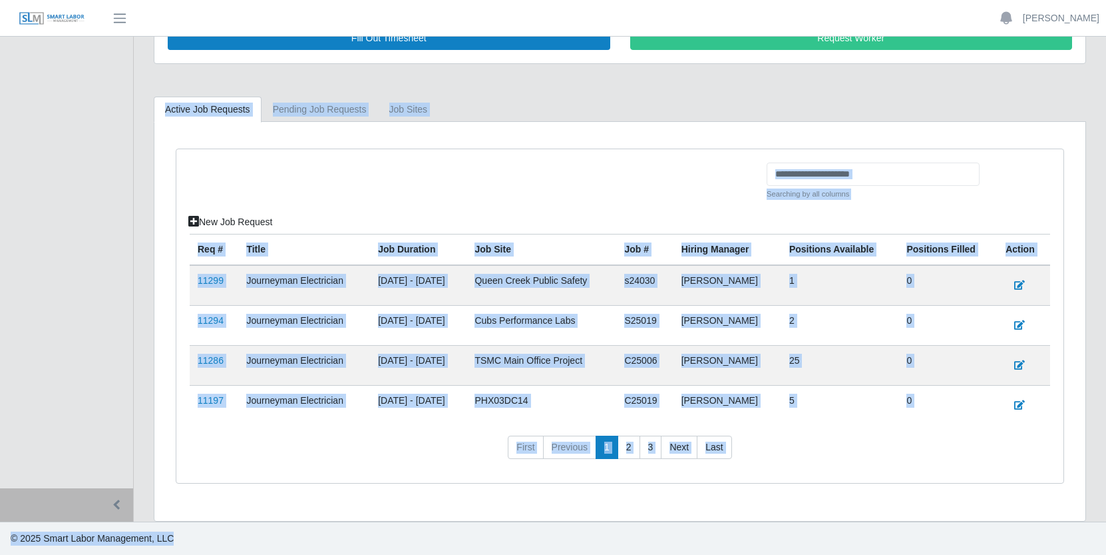
drag, startPoint x: 170, startPoint y: 69, endPoint x: 1073, endPoint y: 621, distance: 1058.1
click at [1073, 308] on html "Jerrin Jaramillo Account Settings Logout DP Electric Inc DP Electric Inc Dashbo…" at bounding box center [553, 30] width 1106 height 555
click at [290, 445] on nav "First Previous 1 2 3 Next Last" at bounding box center [620, 452] width 861 height 35
drag, startPoint x: 169, startPoint y: 70, endPoint x: 684, endPoint y: 621, distance: 754.6
click at [684, 308] on html "Jerrin Jaramillo Account Settings Logout DP Electric Inc DP Electric Inc Dashbo…" at bounding box center [553, 30] width 1106 height 555
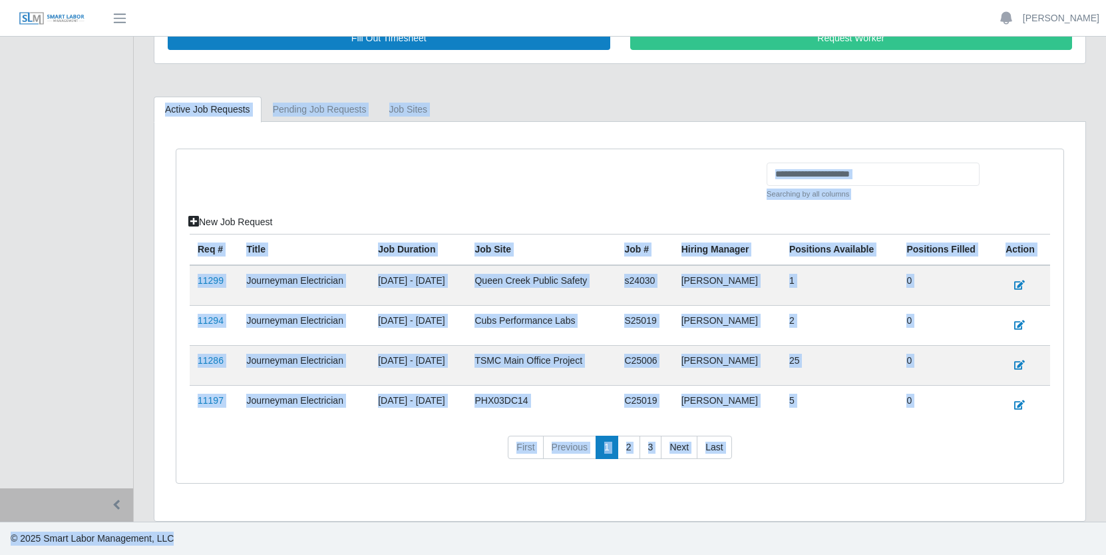
click at [387, 458] on nav "First Previous 1 2 3 Next Last" at bounding box center [620, 452] width 861 height 35
drag, startPoint x: 168, startPoint y: 73, endPoint x: 710, endPoint y: 593, distance: 750.6
click at [710, 308] on html "Jerrin Jaramillo Account Settings Logout DP Electric Inc DP Electric Inc Dashbo…" at bounding box center [553, 30] width 1106 height 555
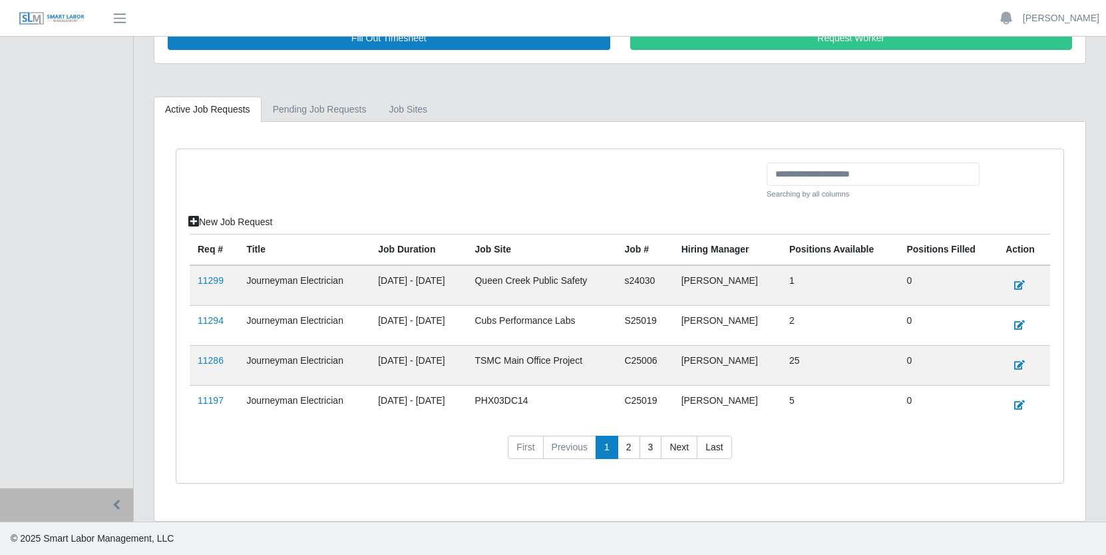
click at [372, 434] on div "Req # Title Job Duration job site Job # Hiring Manager Positions Available Posi…" at bounding box center [620, 352] width 861 height 236
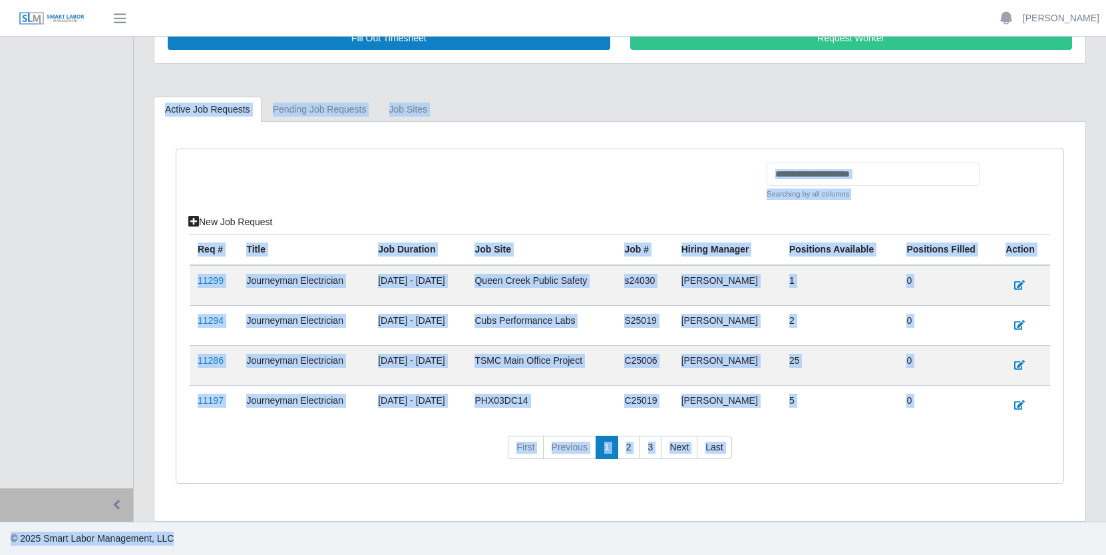
drag, startPoint x: 168, startPoint y: 74, endPoint x: 709, endPoint y: 617, distance: 766.4
click at [709, 308] on html "Jerrin Jaramillo Account Settings Logout DP Electric Inc DP Electric Inc Dashbo…" at bounding box center [553, 30] width 1106 height 555
click at [389, 454] on nav "First Previous 1 2 3 Next Last" at bounding box center [620, 452] width 861 height 35
drag, startPoint x: 168, startPoint y: 71, endPoint x: 600, endPoint y: 542, distance: 639.4
click at [649, 308] on html "Jerrin Jaramillo Account Settings Logout DP Electric Inc DP Electric Inc Dashbo…" at bounding box center [553, 30] width 1106 height 555
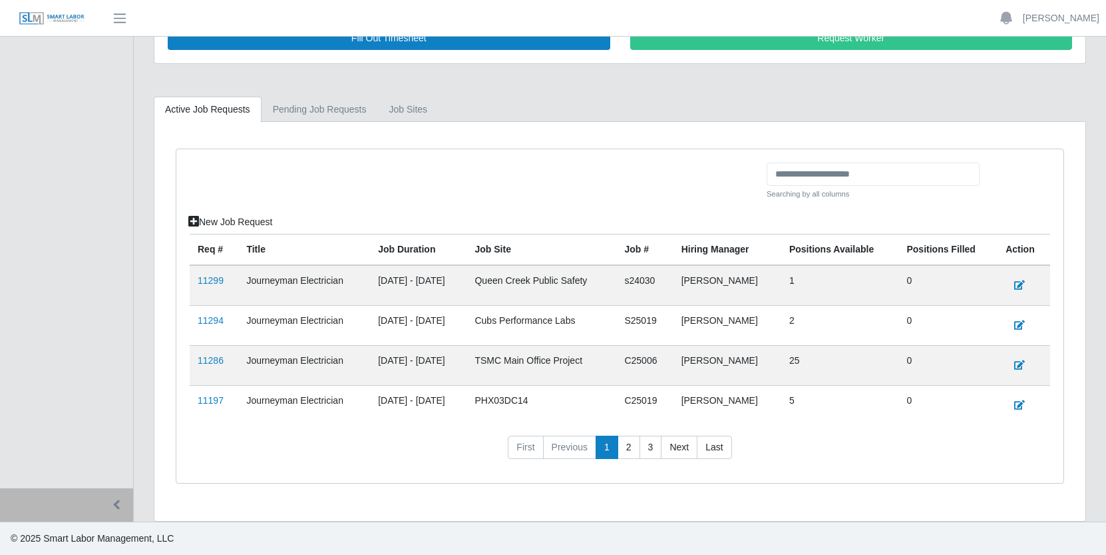
click at [389, 451] on nav "First Previous 1 2 3 Next Last" at bounding box center [620, 452] width 861 height 35
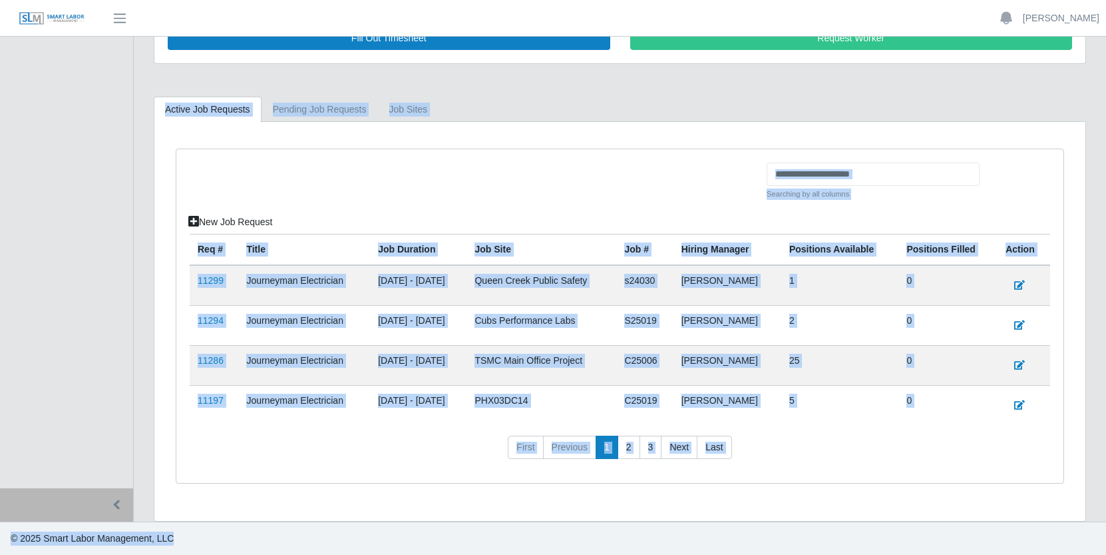
drag, startPoint x: 169, startPoint y: 71, endPoint x: 604, endPoint y: 611, distance: 693.2
click at [604, 308] on html "Jerrin Jaramillo Account Settings Logout DP Electric Inc DP Electric Inc Dashbo…" at bounding box center [553, 30] width 1106 height 555
click at [377, 442] on nav "First Previous 1 2 3 Next Last" at bounding box center [620, 452] width 861 height 35
drag, startPoint x: 168, startPoint y: 73, endPoint x: 479, endPoint y: 621, distance: 630.2
click at [479, 308] on html "Jerrin Jaramillo Account Settings Logout DP Electric Inc DP Electric Inc Dashbo…" at bounding box center [553, 30] width 1106 height 555
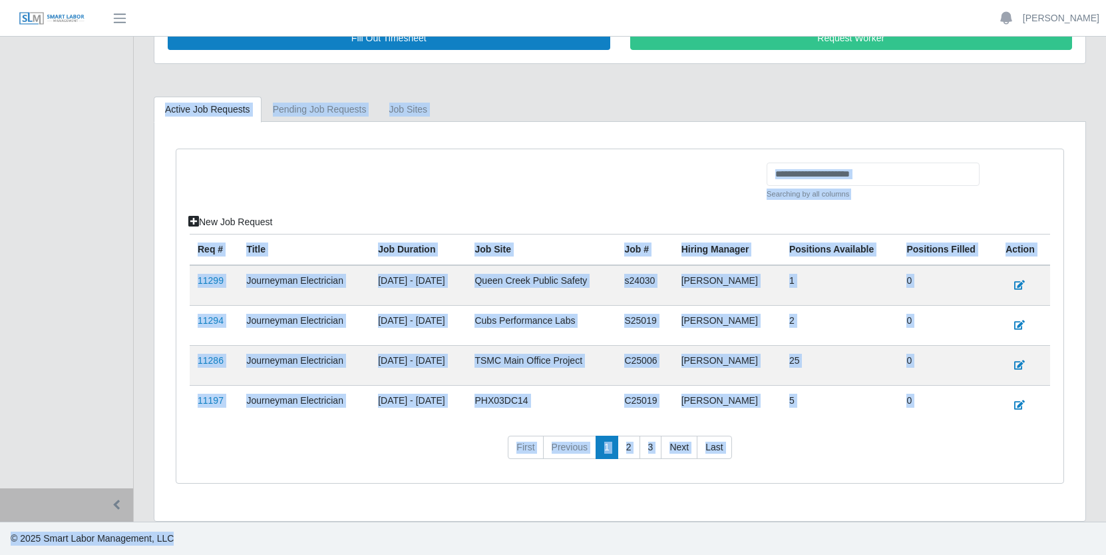
click at [369, 440] on nav "First Previous 1 2 3 Next Last" at bounding box center [620, 452] width 861 height 35
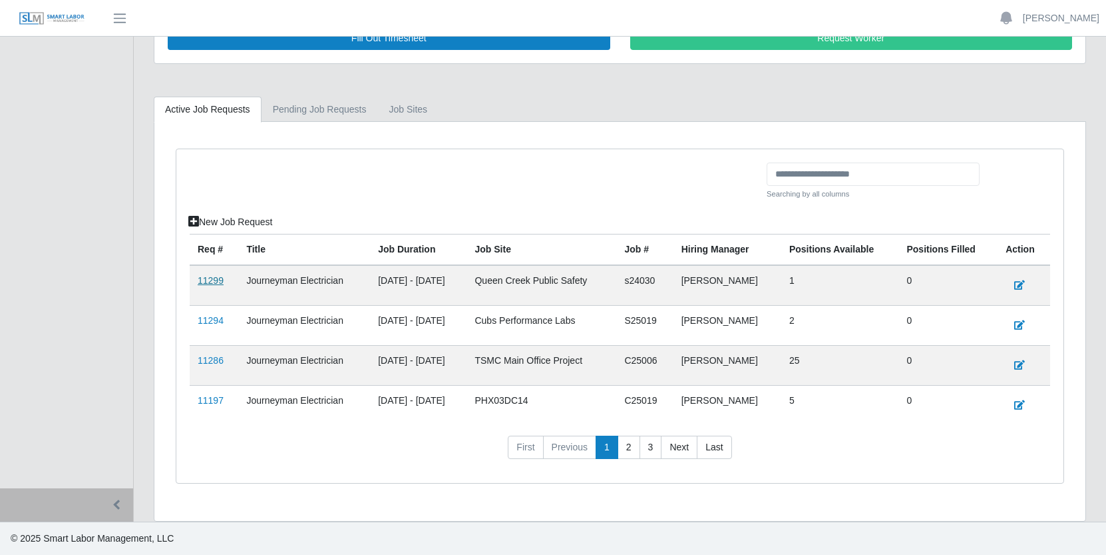
click at [218, 281] on link "11299" at bounding box center [211, 280] width 26 height 11
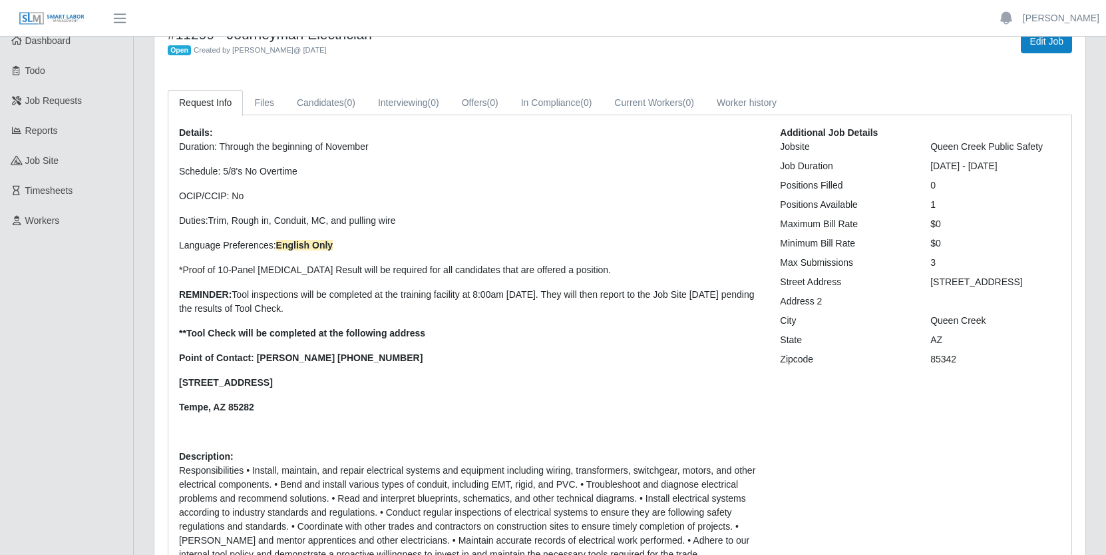
scroll to position [42, 0]
drag, startPoint x: 615, startPoint y: 274, endPoint x: 256, endPoint y: 268, distance: 358.9
click at [256, 268] on p "*Proof of 10-Panel [MEDICAL_DATA] Result will be required for all candidates th…" at bounding box center [469, 269] width 581 height 14
click at [543, 367] on p "Duration: Through the beginning of November Schedule: 5/8's No Overtime OCIP/CC…" at bounding box center [469, 288] width 581 height 299
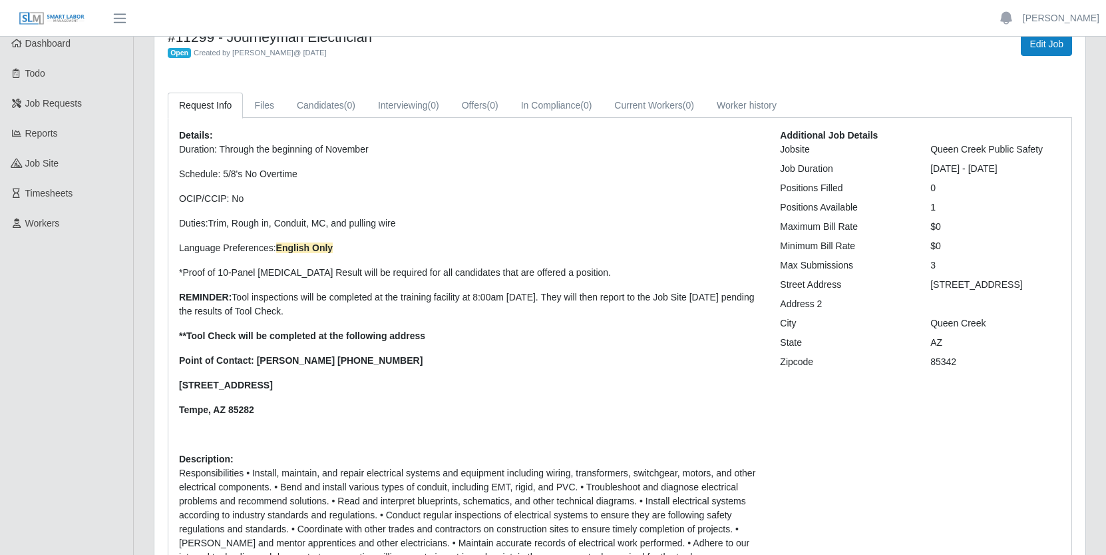
scroll to position [0, 0]
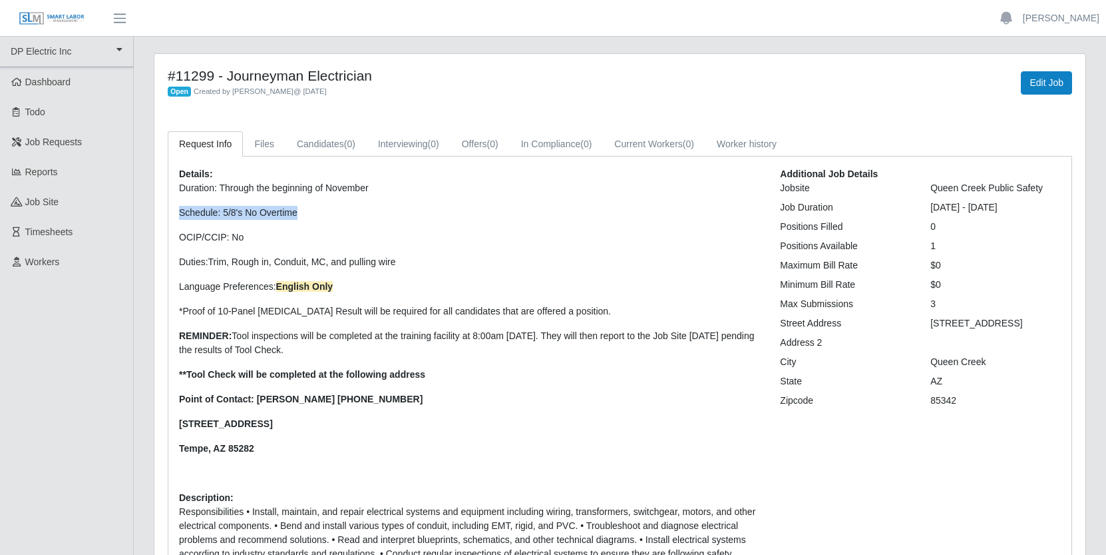
drag, startPoint x: 180, startPoint y: 212, endPoint x: 340, endPoint y: 213, distance: 159.8
click at [340, 213] on p "Schedule: 5/8's No Overtime" at bounding box center [469, 213] width 581 height 14
click at [353, 214] on p "Schedule: 5/8's No Overtime" at bounding box center [469, 213] width 581 height 14
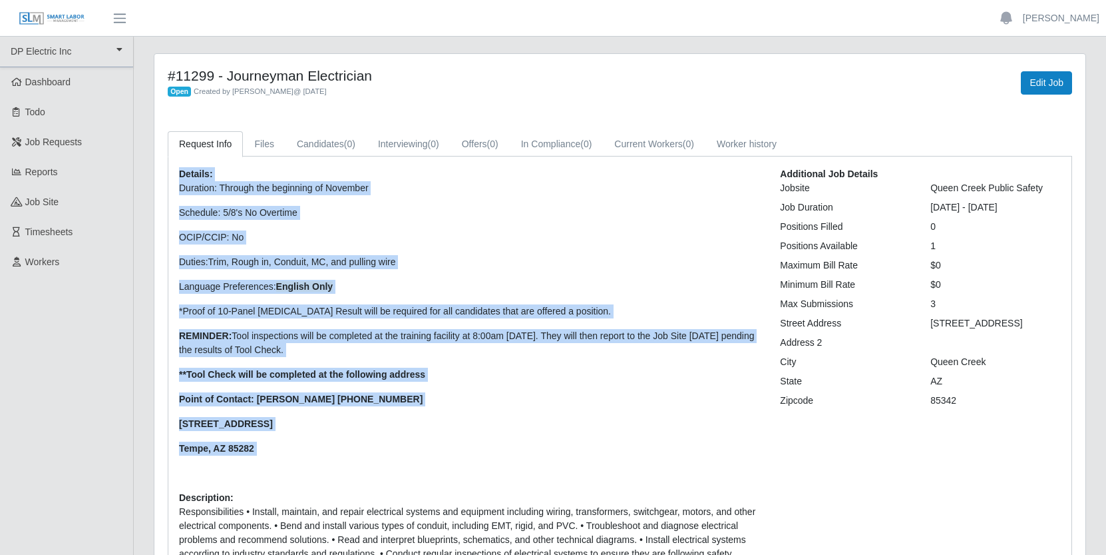
drag, startPoint x: 179, startPoint y: 173, endPoint x: 352, endPoint y: 457, distance: 332.3
click at [352, 457] on div "Details: Duration: Through the beginning of November Schedule: 5/8's No Overtim…" at bounding box center [469, 409] width 601 height 485
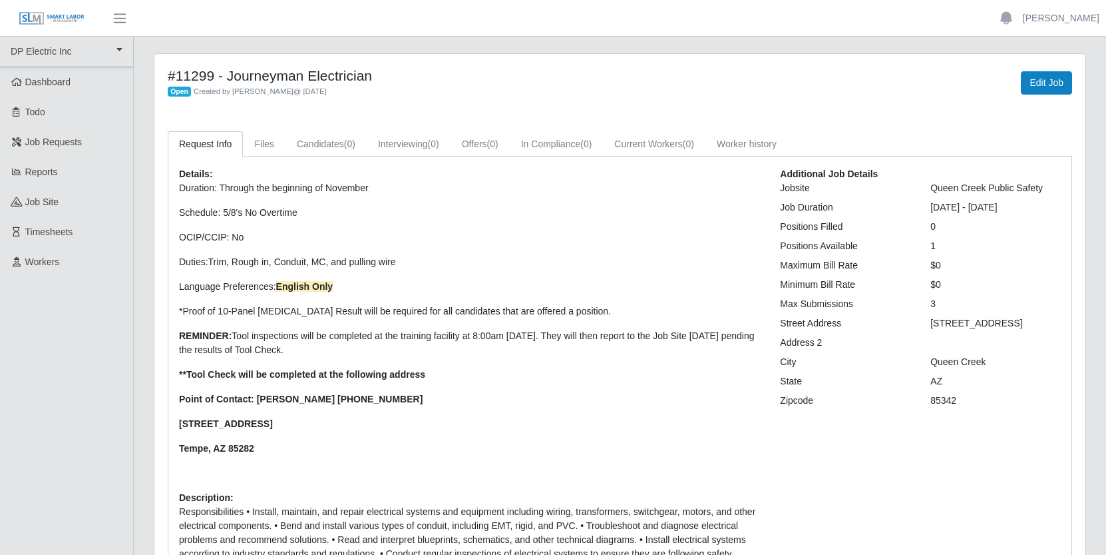
click at [468, 463] on p "Duration: Through the beginning of November Schedule: 5/8's No Overtime OCIP/CC…" at bounding box center [469, 330] width 581 height 299
click at [413, 219] on p "Schedule: 5/8's No Overtime" at bounding box center [469, 213] width 581 height 14
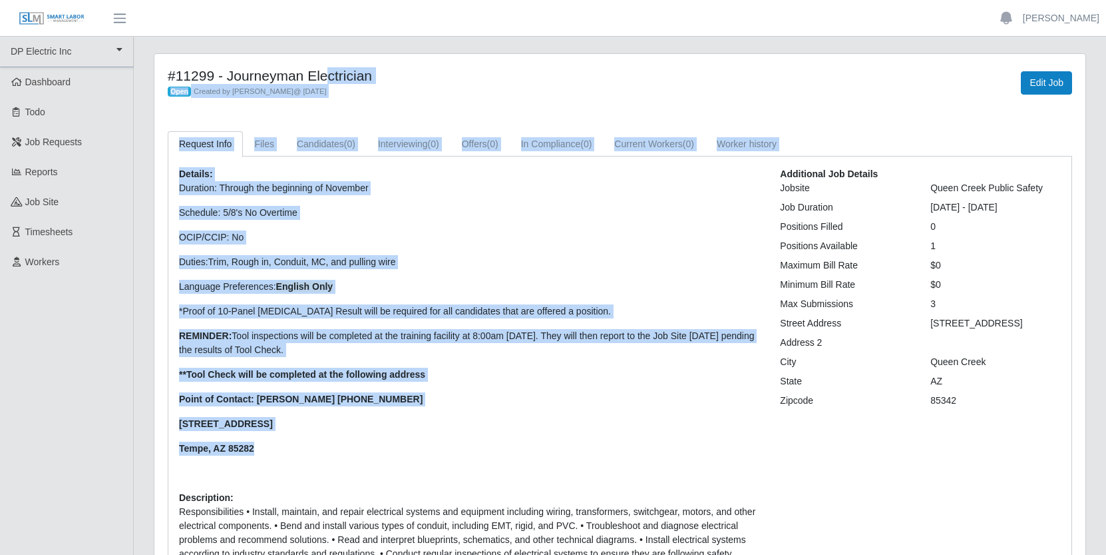
drag, startPoint x: 167, startPoint y: 75, endPoint x: 402, endPoint y: 449, distance: 441.3
click at [402, 449] on div "#11299 - Journeyman Electrician Open Created by [PERSON_NAME] @ [DATE] Edit Job…" at bounding box center [619, 365] width 931 height 622
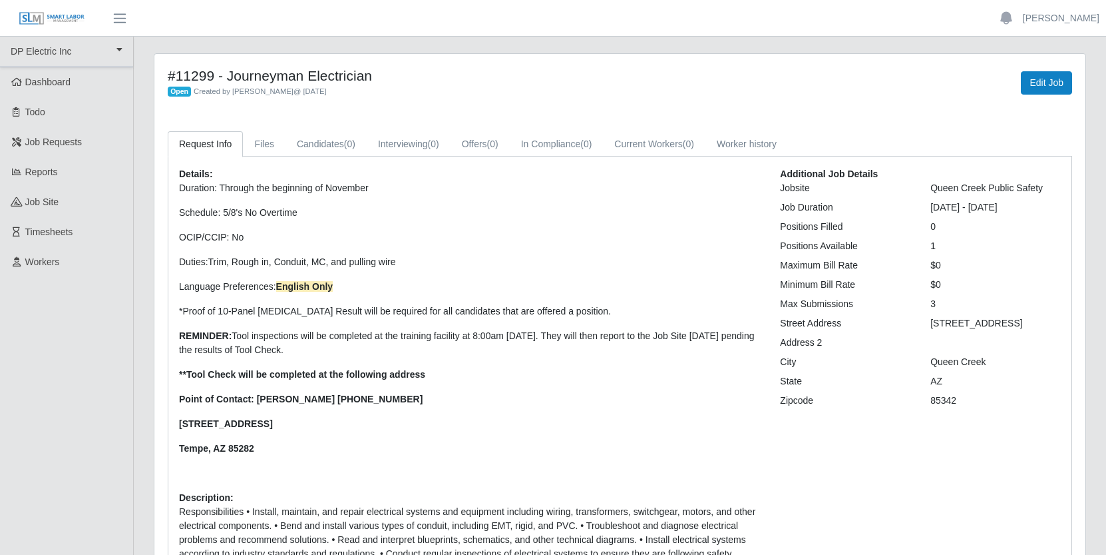
click at [533, 421] on p "[STREET_ADDRESS]" at bounding box center [469, 424] width 581 height 14
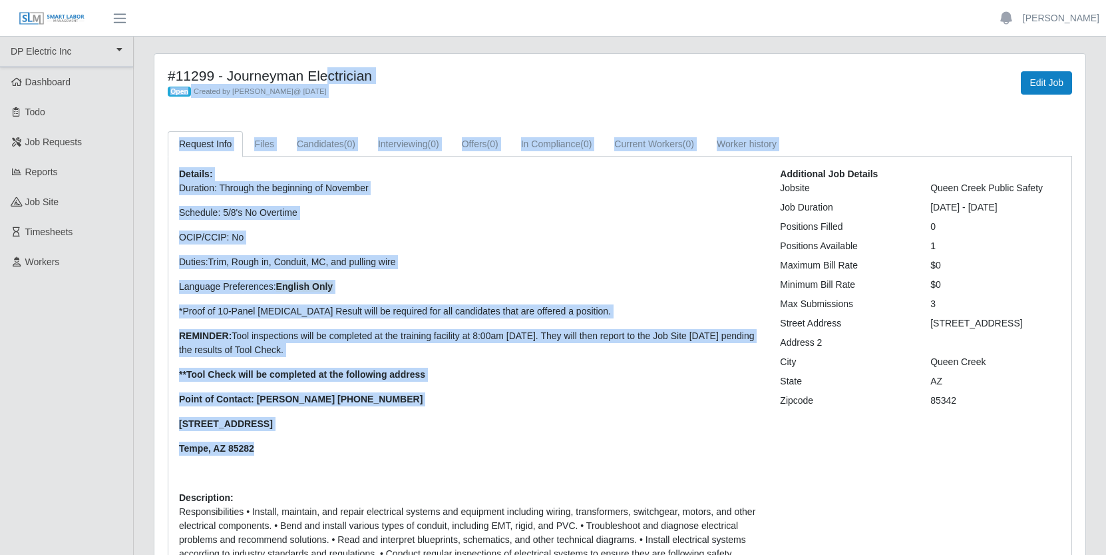
drag, startPoint x: 272, startPoint y: 449, endPoint x: 166, endPoint y: 72, distance: 391.4
click at [166, 72] on div "#11299 - Journeyman Electrician Open Created by [PERSON_NAME] @ [DATE] Edit Job…" at bounding box center [619, 365] width 931 height 622
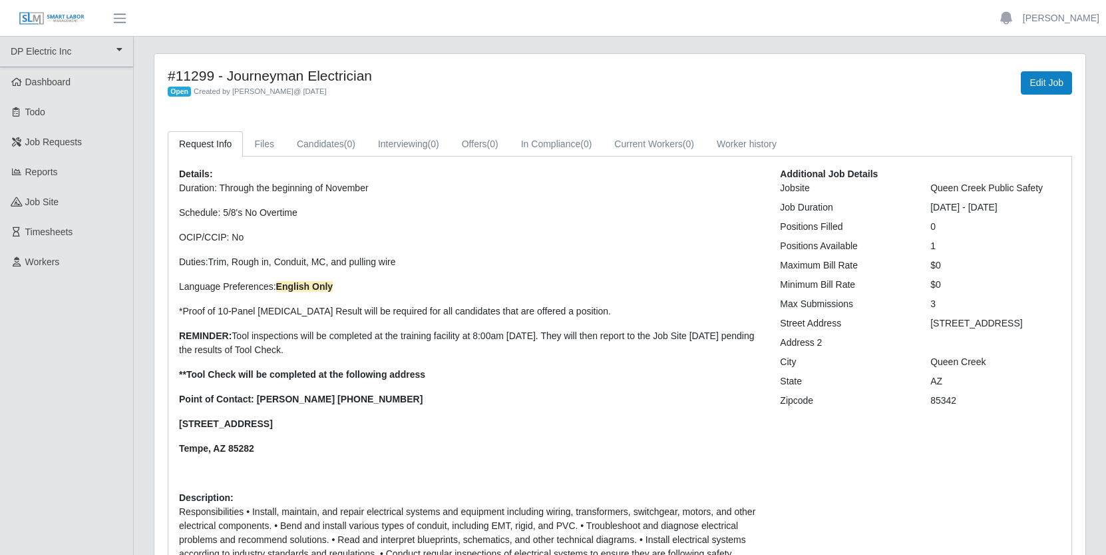
click at [445, 69] on h4 "#11299 - Journeyman Electrician" at bounding box center [427, 75] width 519 height 17
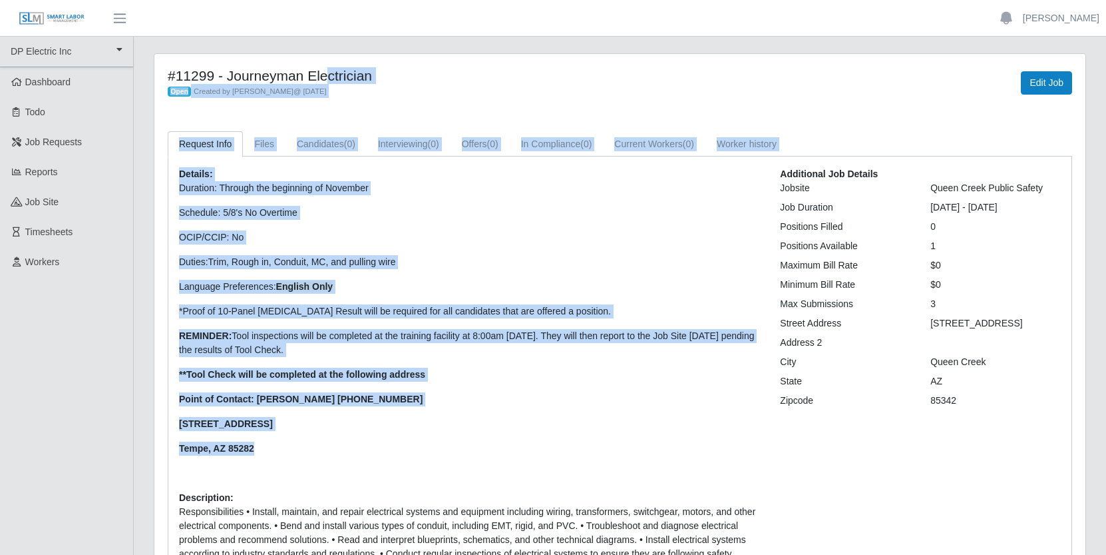
drag, startPoint x: 168, startPoint y: 75, endPoint x: 348, endPoint y: 455, distance: 420.2
click at [348, 455] on div "#11299 - Journeyman Electrician Open Created by [PERSON_NAME] @ [DATE] Edit Job…" at bounding box center [619, 365] width 931 height 622
click at [525, 255] on p "Duties: Trim, Rough in, Conduit, MC, and pulling wire" at bounding box center [469, 262] width 581 height 14
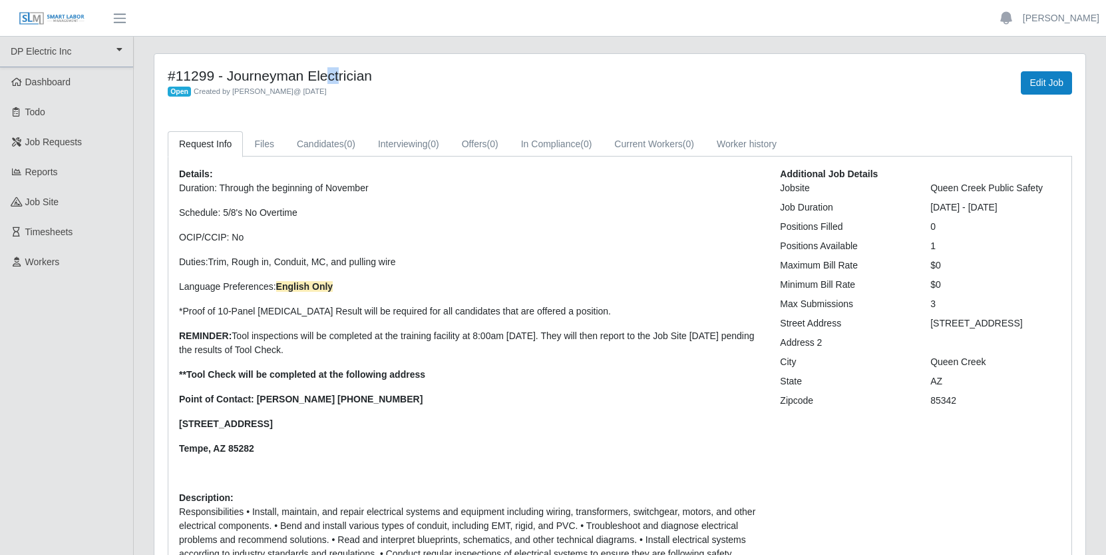
drag, startPoint x: 165, startPoint y: 63, endPoint x: 180, endPoint y: 70, distance: 17.0
click at [180, 70] on div "#11299 - Journeyman Electrician Open Created by [PERSON_NAME] @ [DATE] Edit Job…" at bounding box center [619, 365] width 931 height 622
click at [461, 87] on div "Open Created by [PERSON_NAME] @ [DATE]" at bounding box center [427, 91] width 519 height 14
